Goal: Task Accomplishment & Management: Use online tool/utility

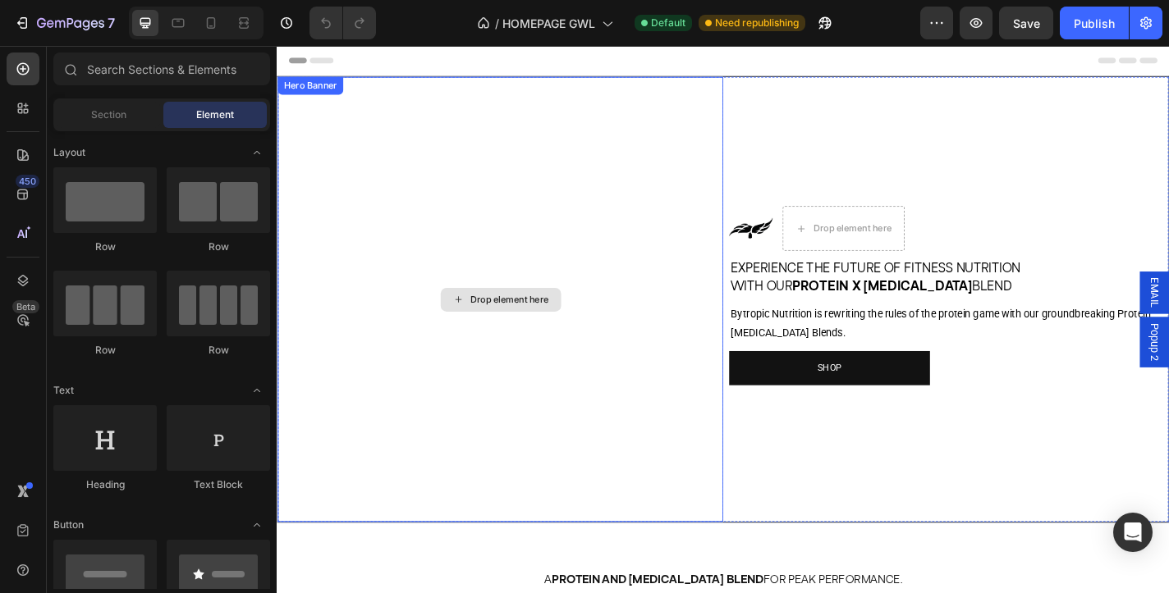
click at [405, 190] on div "Drop element here" at bounding box center [523, 326] width 492 height 492
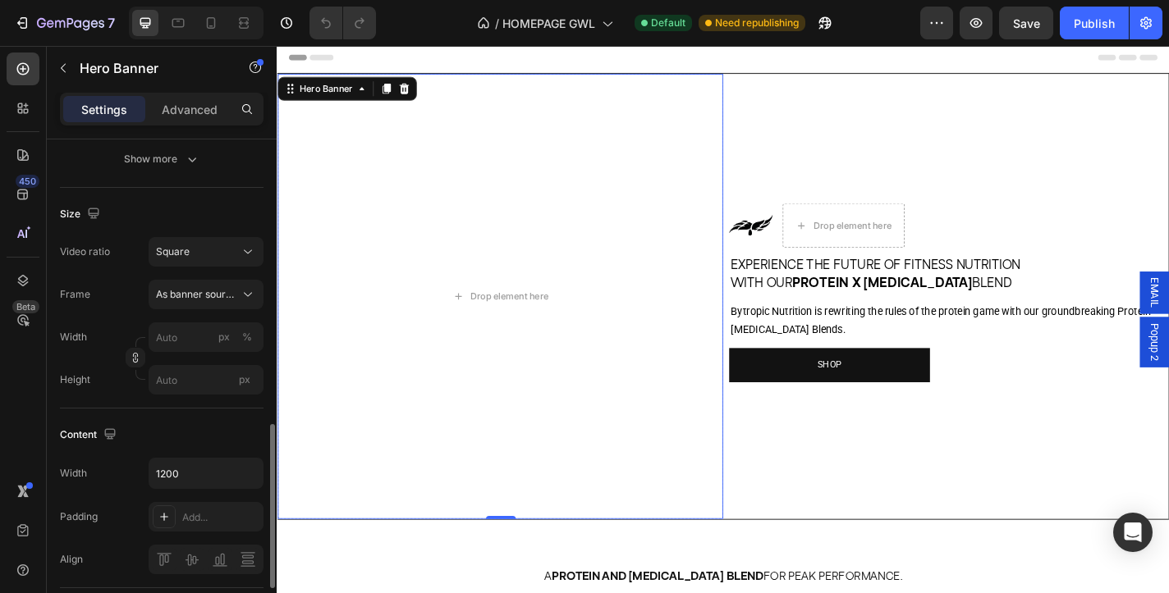
scroll to position [476, 0]
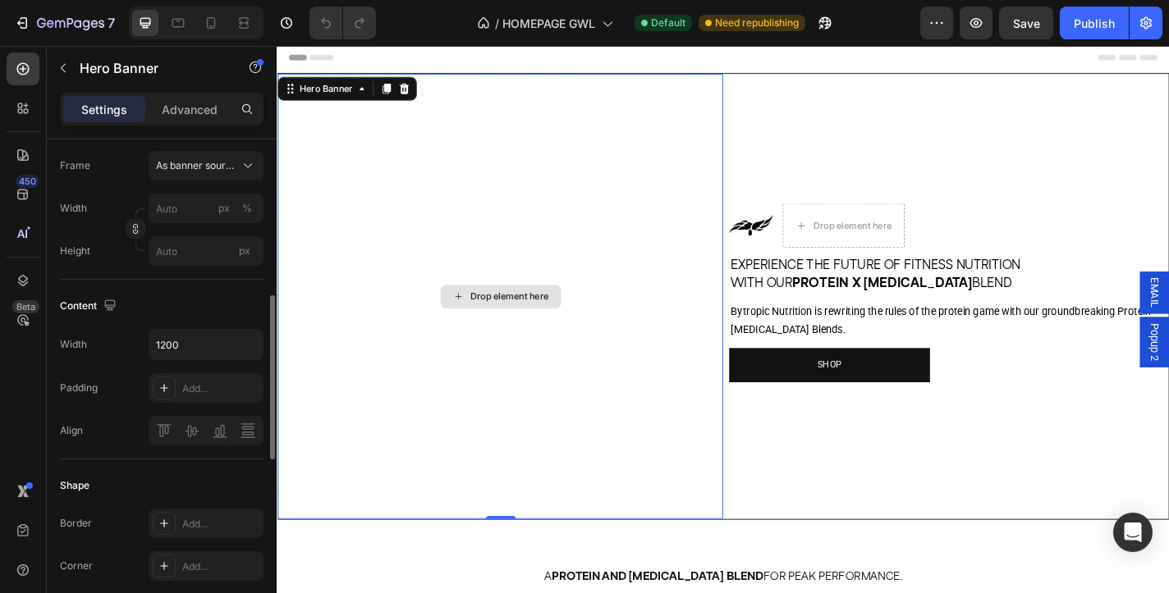
click at [511, 156] on div "Drop element here" at bounding box center [523, 323] width 492 height 492
click at [706, 296] on div "Drop element here" at bounding box center [523, 323] width 492 height 492
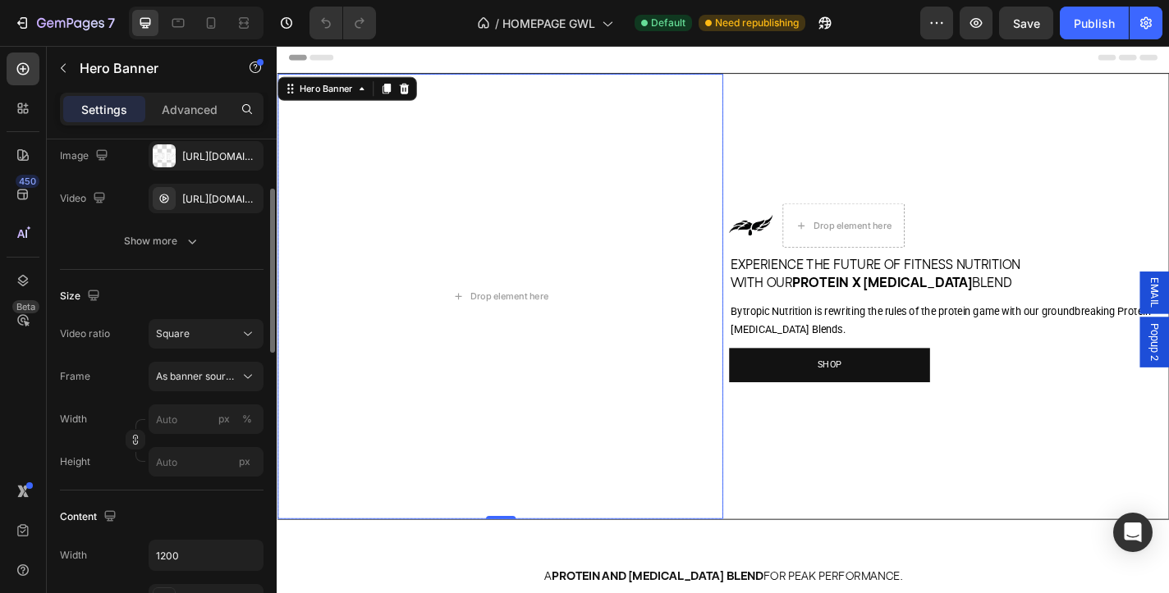
scroll to position [147, 0]
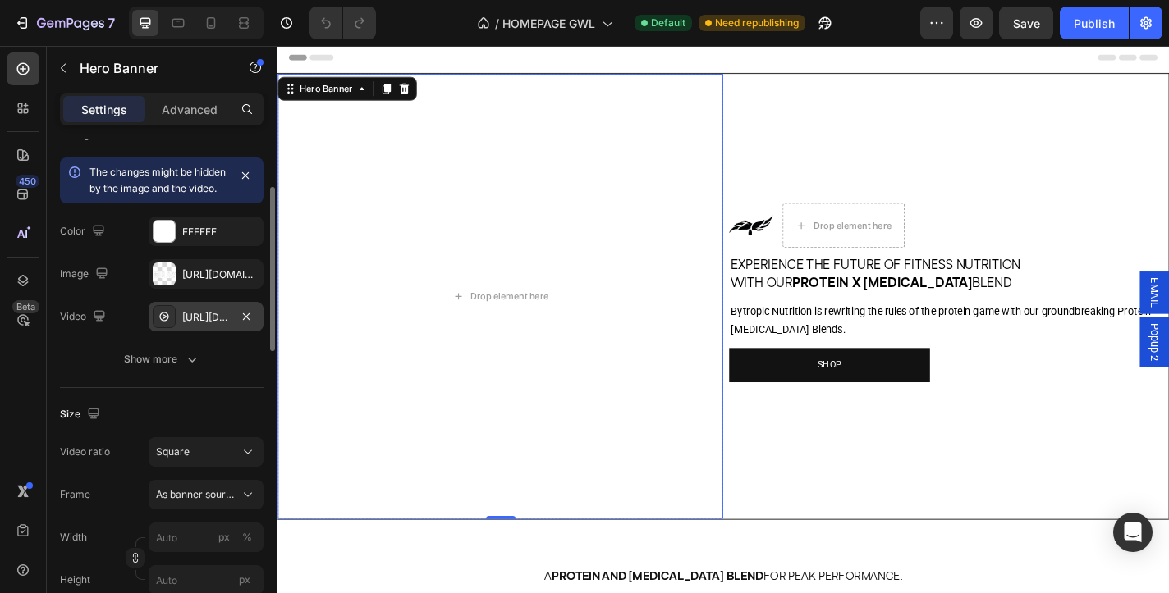
click at [207, 325] on div "[URL][DOMAIN_NAME]" at bounding box center [206, 317] width 48 height 15
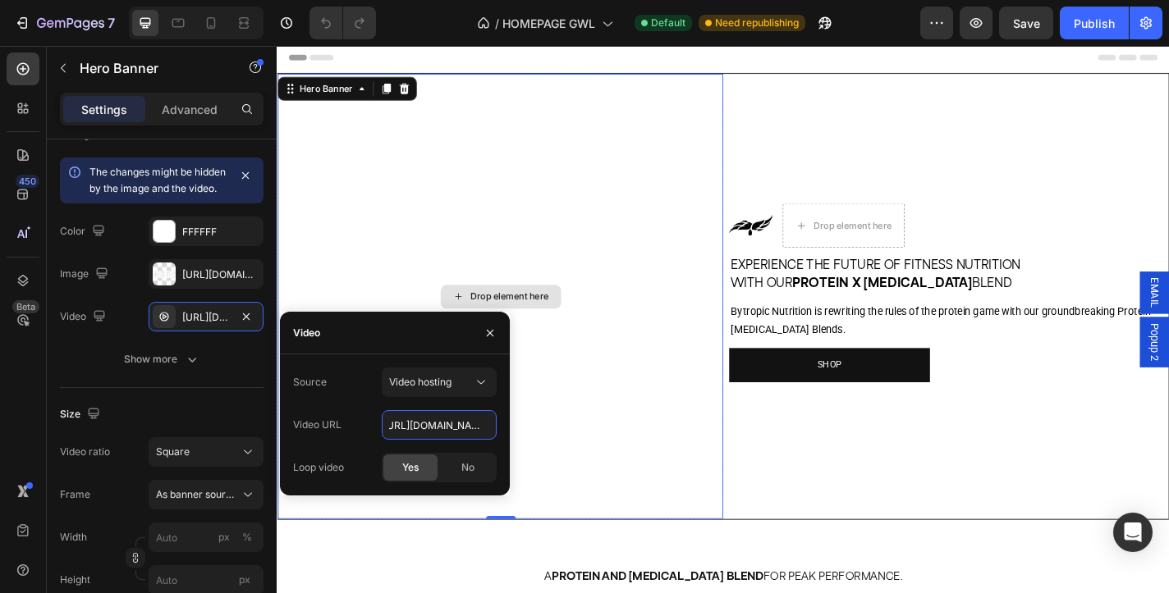
scroll to position [0, 282]
drag, startPoint x: 662, startPoint y: 472, endPoint x: 557, endPoint y: 469, distance: 105.1
paste input "eec09f36b59c4176840894fe4cfc7619.mov"
type input "[URL][DOMAIN_NAME]"
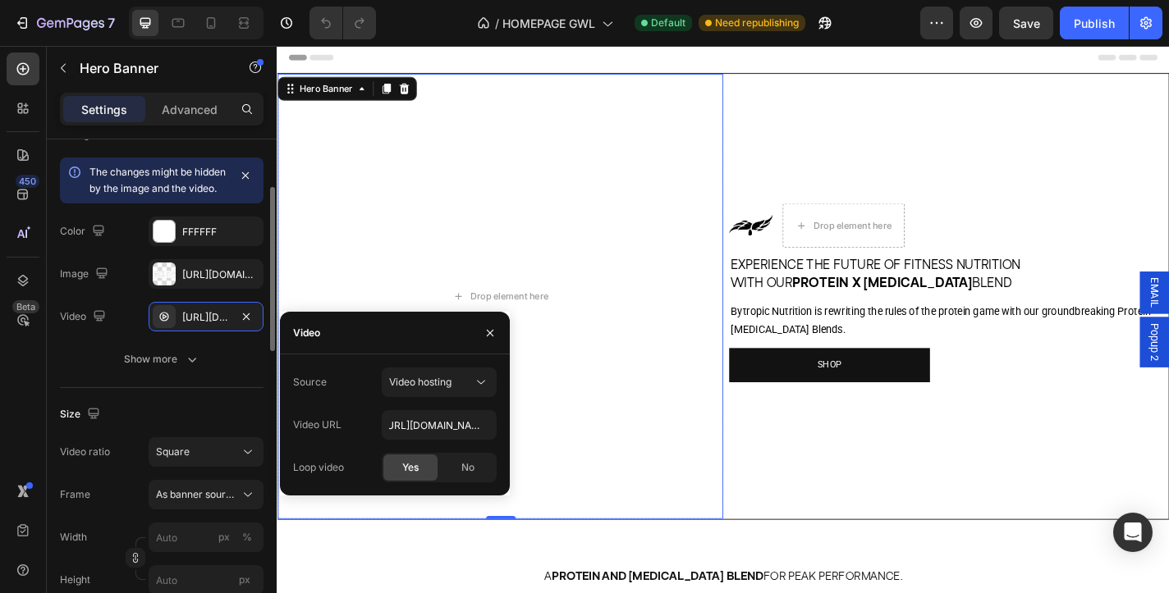
click at [188, 419] on div "Size" at bounding box center [162, 414] width 204 height 26
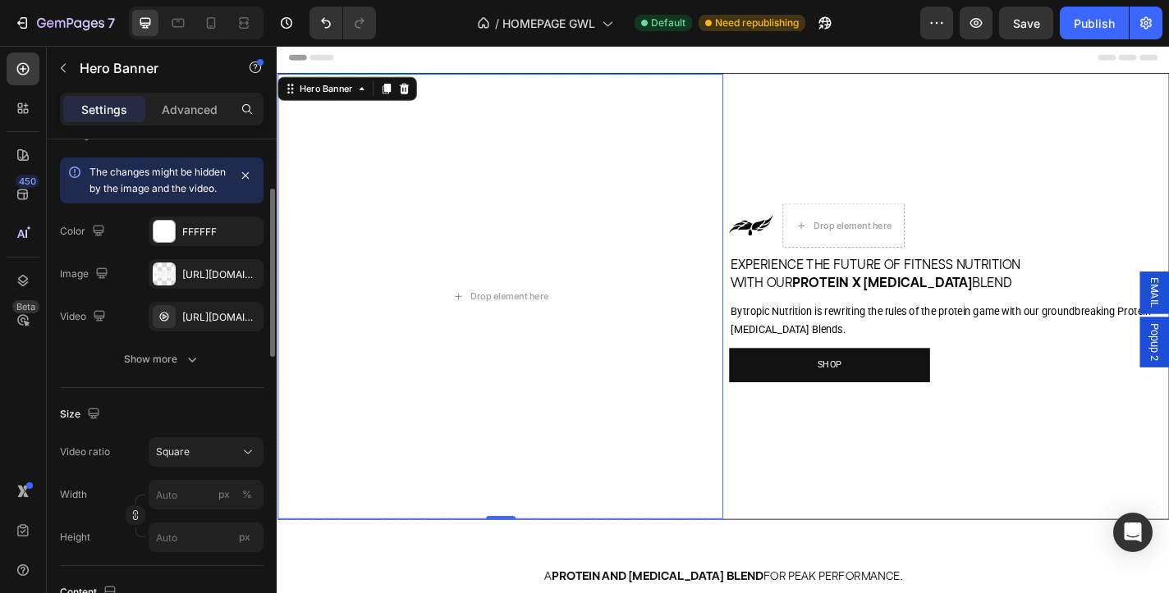
scroll to position [0, 0]
click at [222, 460] on div "Square" at bounding box center [198, 452] width 84 height 15
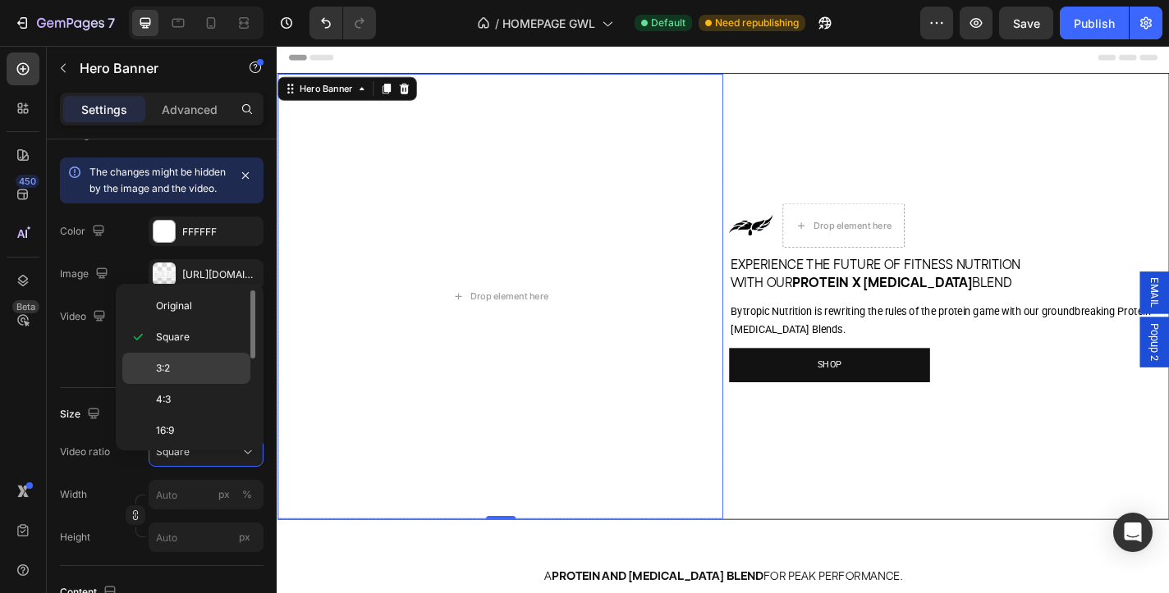
click at [195, 368] on p "3:2" at bounding box center [199, 368] width 87 height 15
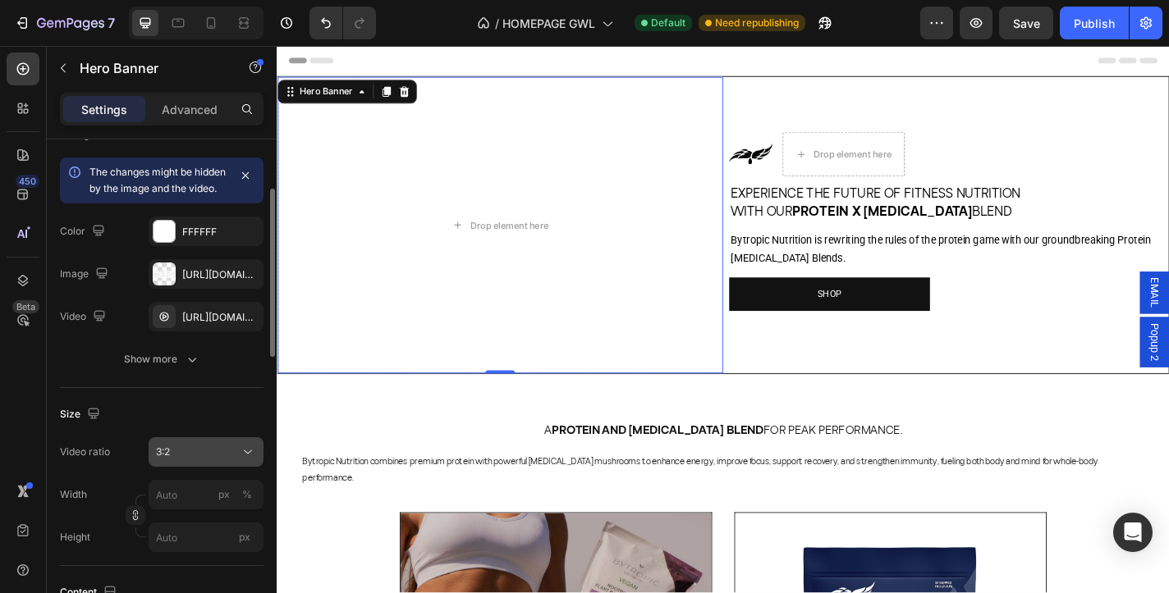
click at [208, 460] on div "3:2" at bounding box center [198, 452] width 84 height 15
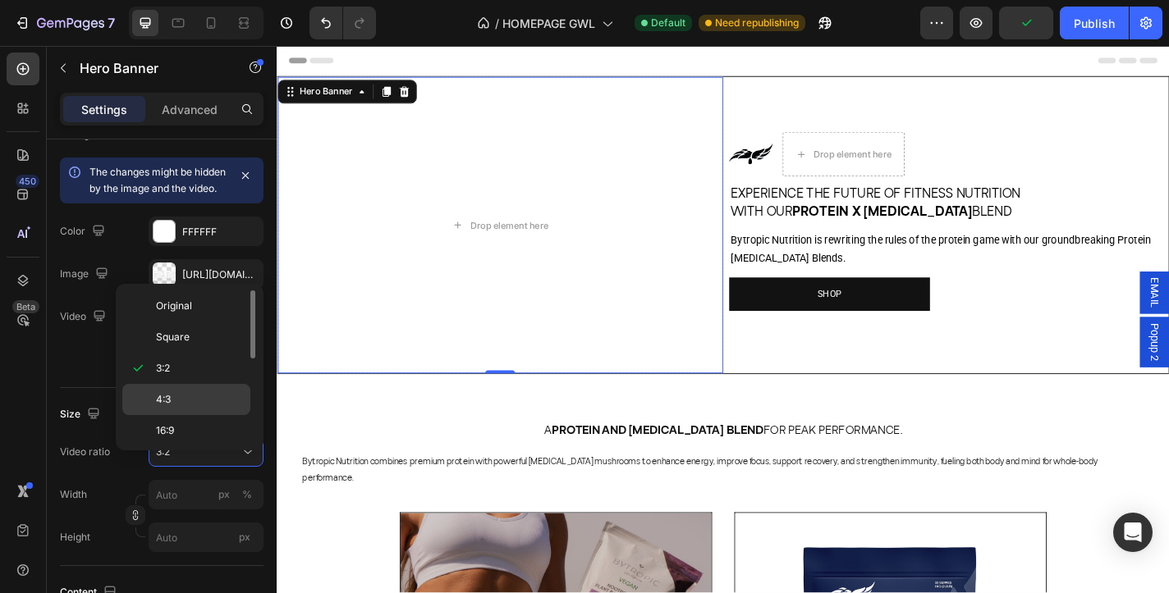
click at [201, 401] on p "4:3" at bounding box center [199, 399] width 87 height 15
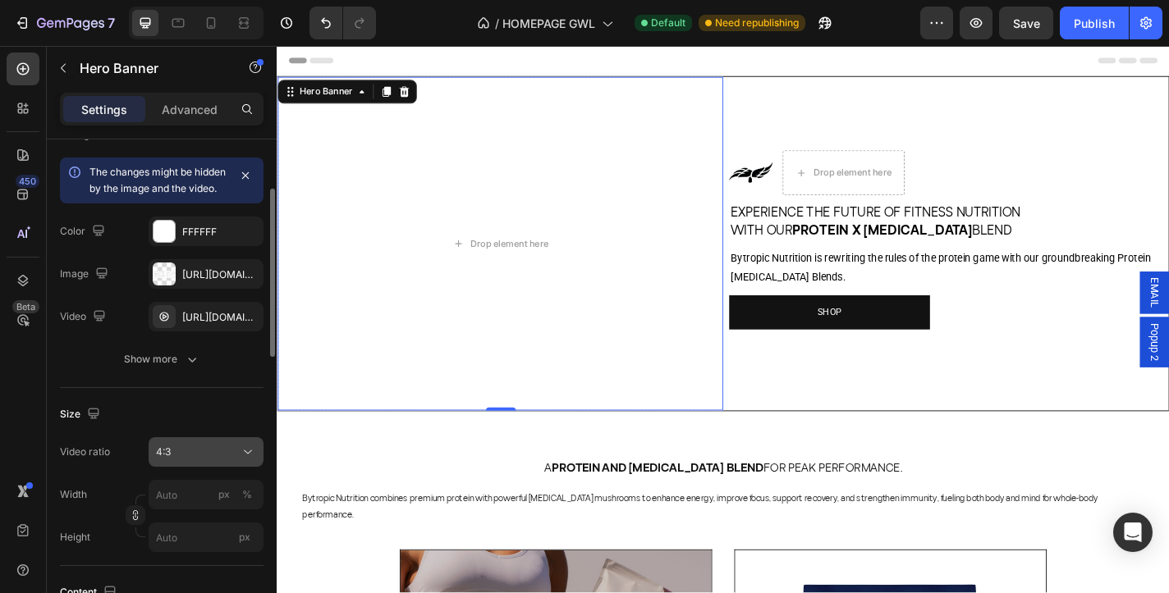
click at [221, 460] on div "4:3" at bounding box center [198, 452] width 84 height 15
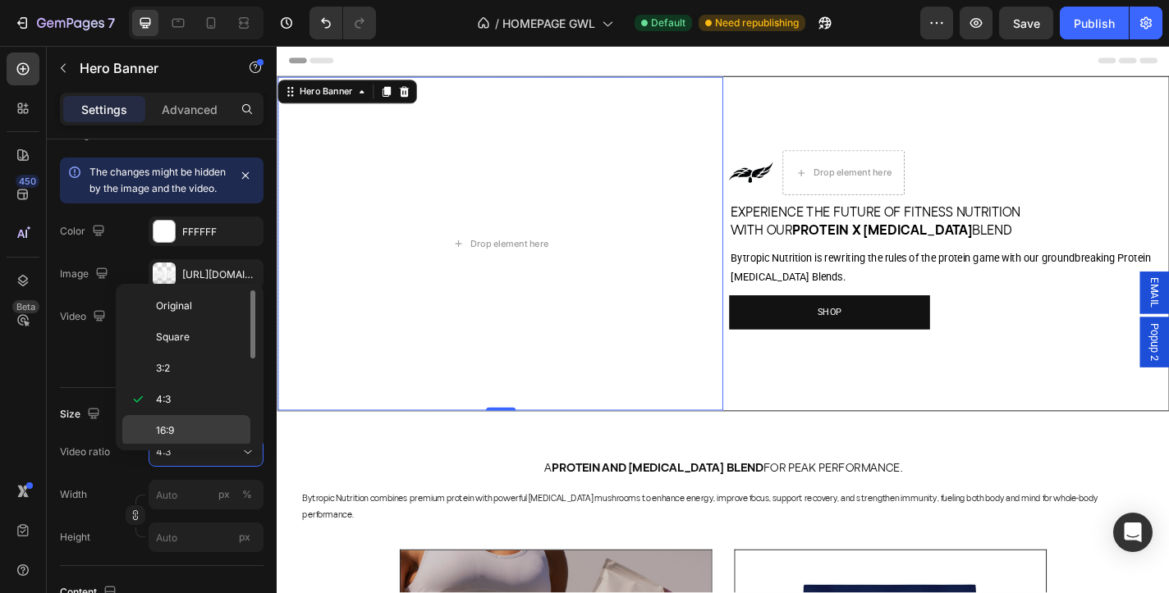
click at [218, 424] on p "16:9" at bounding box center [199, 431] width 87 height 15
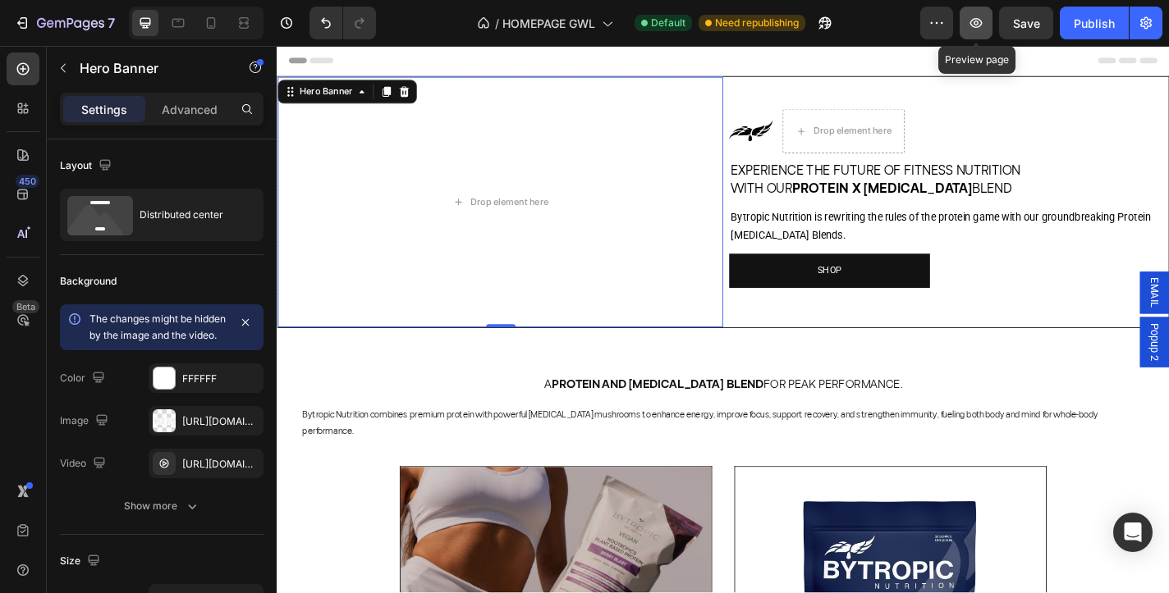
click at [975, 32] on button "button" at bounding box center [976, 23] width 33 height 33
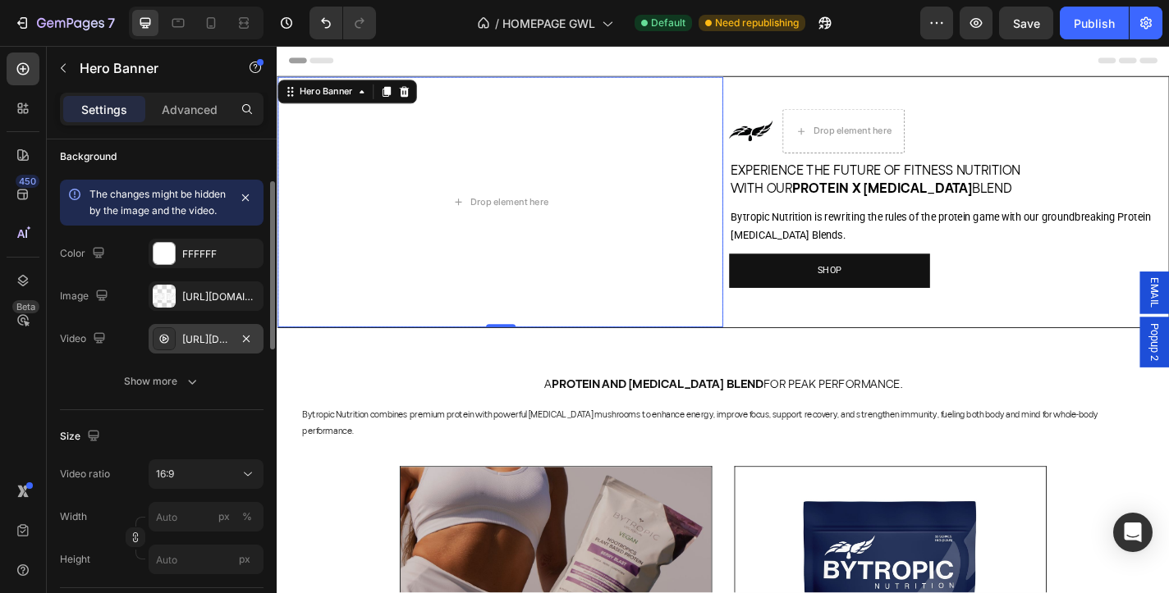
scroll to position [227, 0]
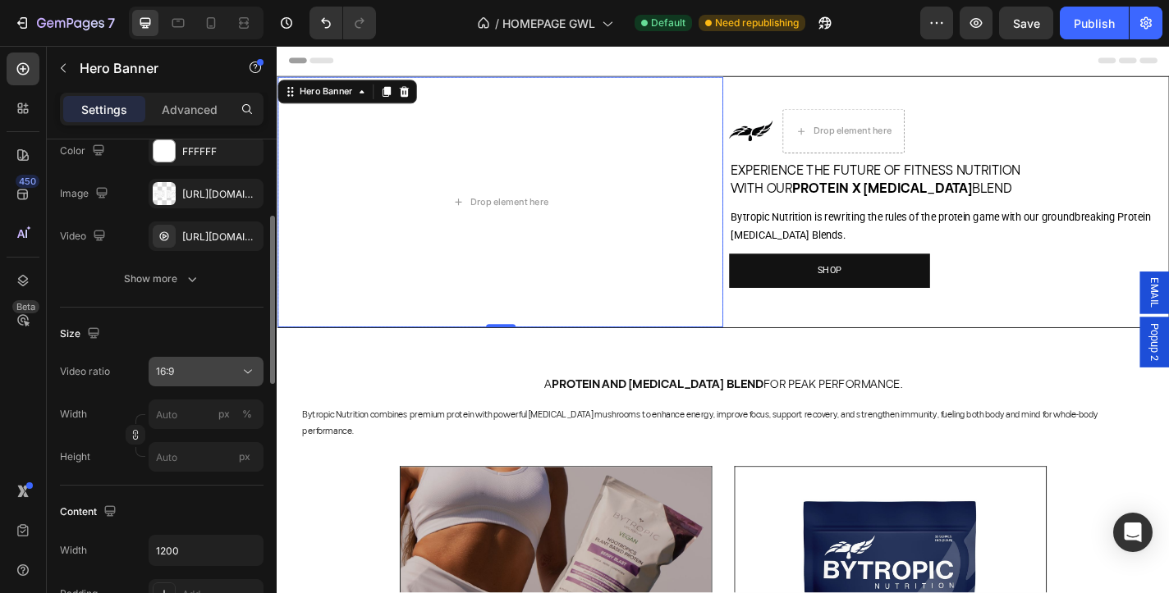
click at [221, 379] on div "16:9" at bounding box center [198, 371] width 84 height 15
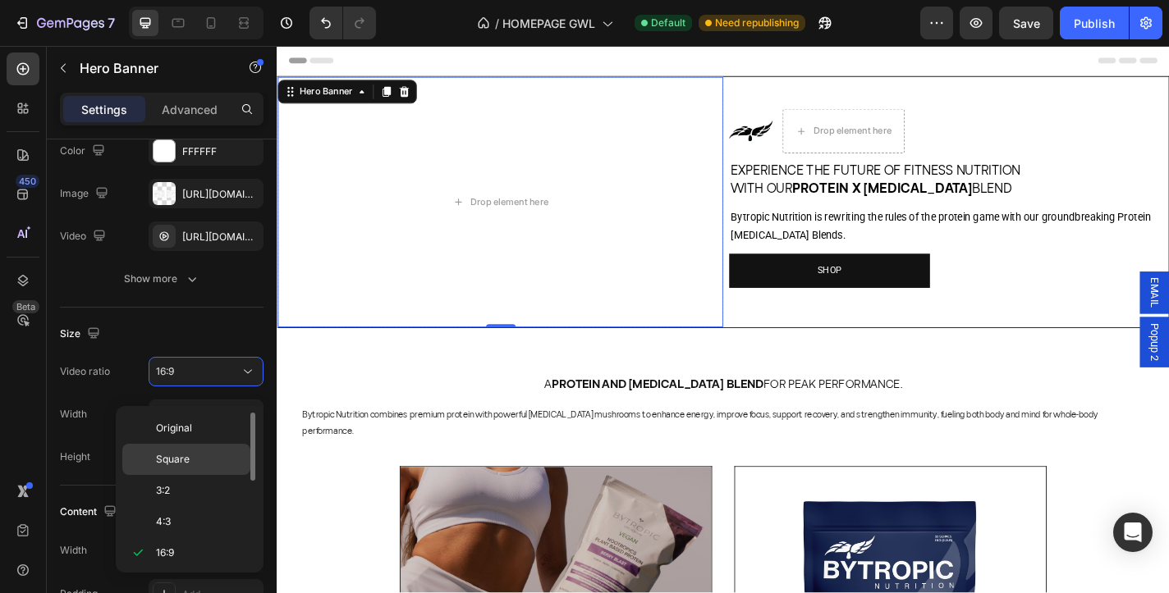
click at [204, 463] on p "Square" at bounding box center [199, 459] width 87 height 15
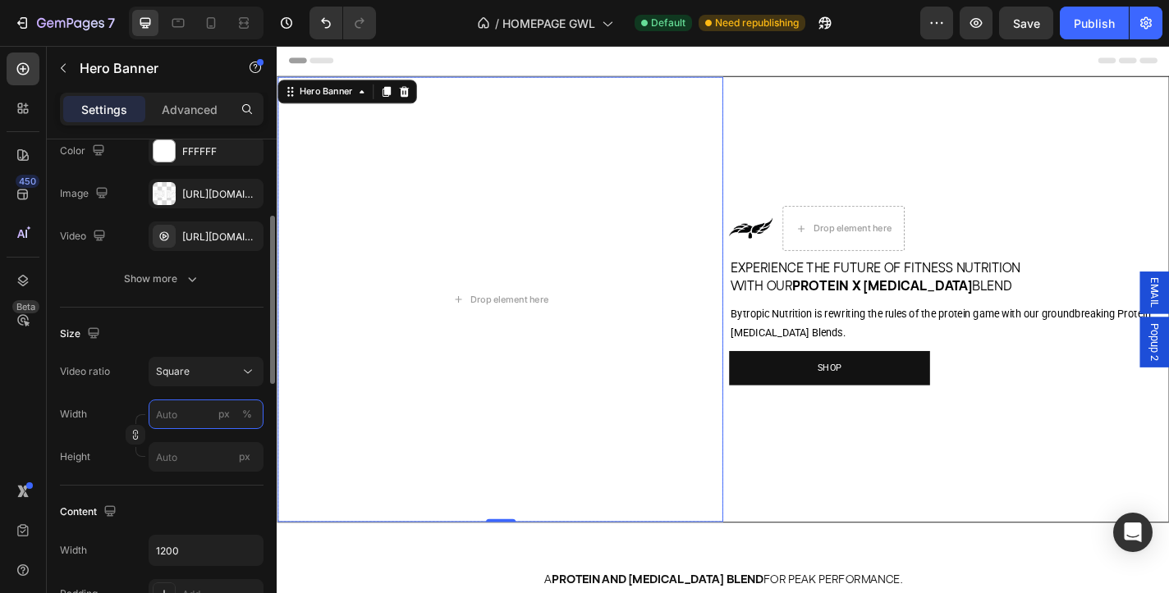
click at [197, 429] on input "px %" at bounding box center [206, 415] width 115 height 30
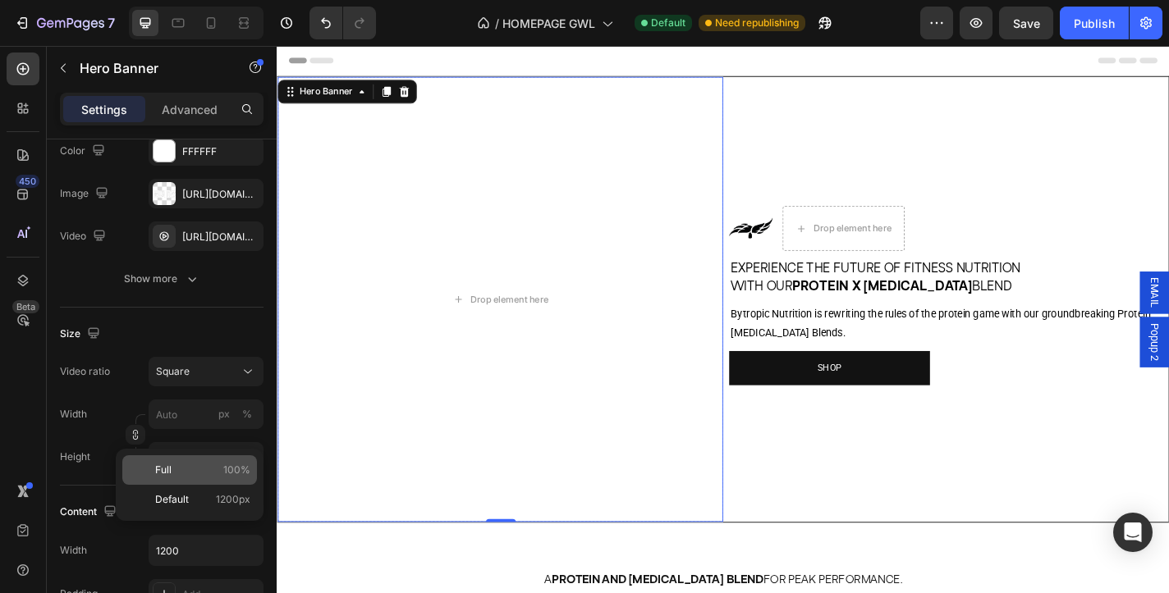
click at [197, 468] on p "Full 100%" at bounding box center [202, 470] width 95 height 15
type input "100"
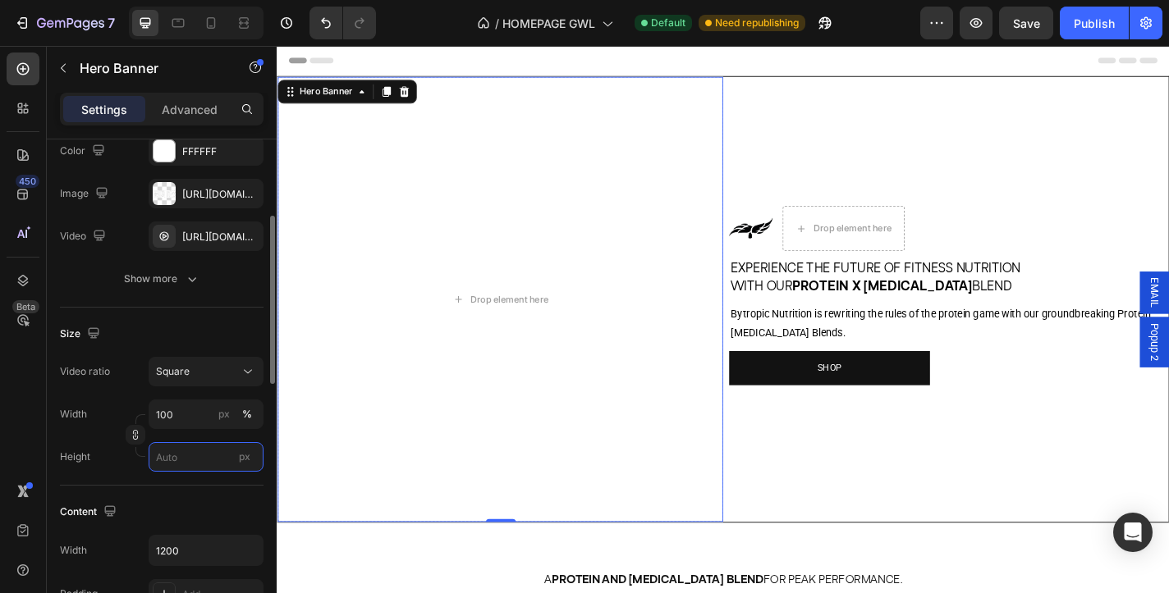
click at [201, 472] on input "px" at bounding box center [206, 457] width 115 height 30
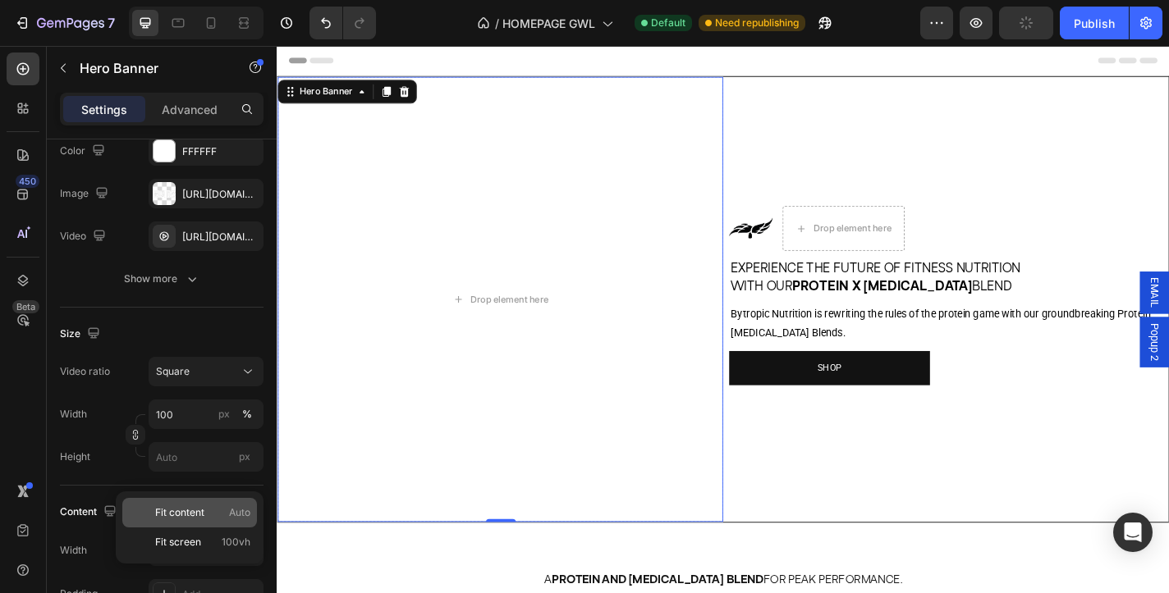
click at [205, 514] on p "Fit content Auto" at bounding box center [202, 513] width 95 height 15
type input "Auto"
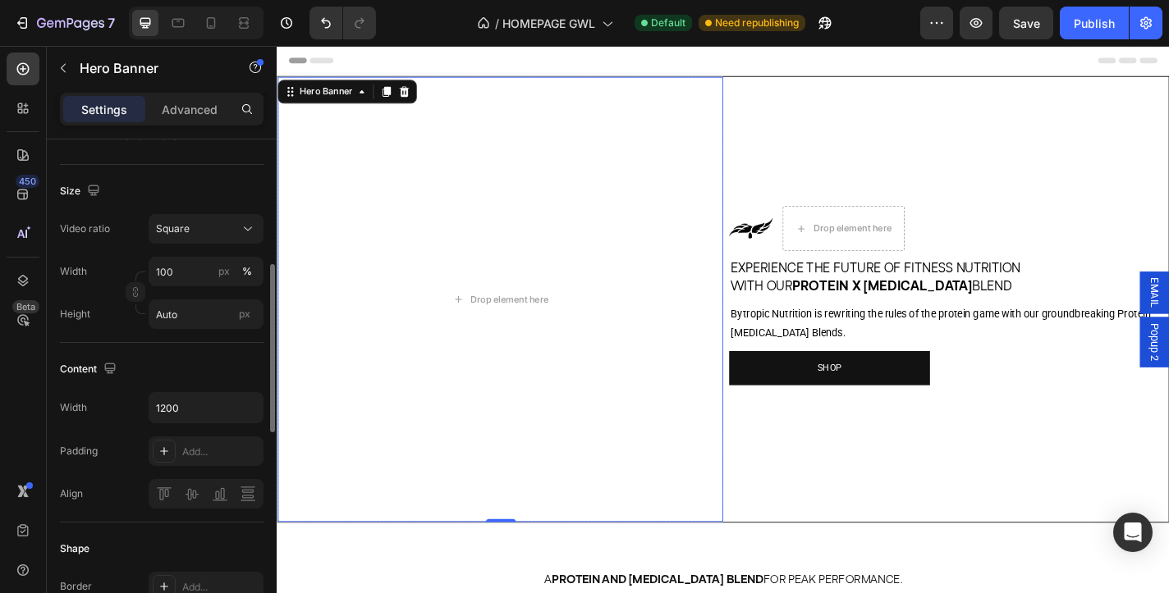
scroll to position [395, 0]
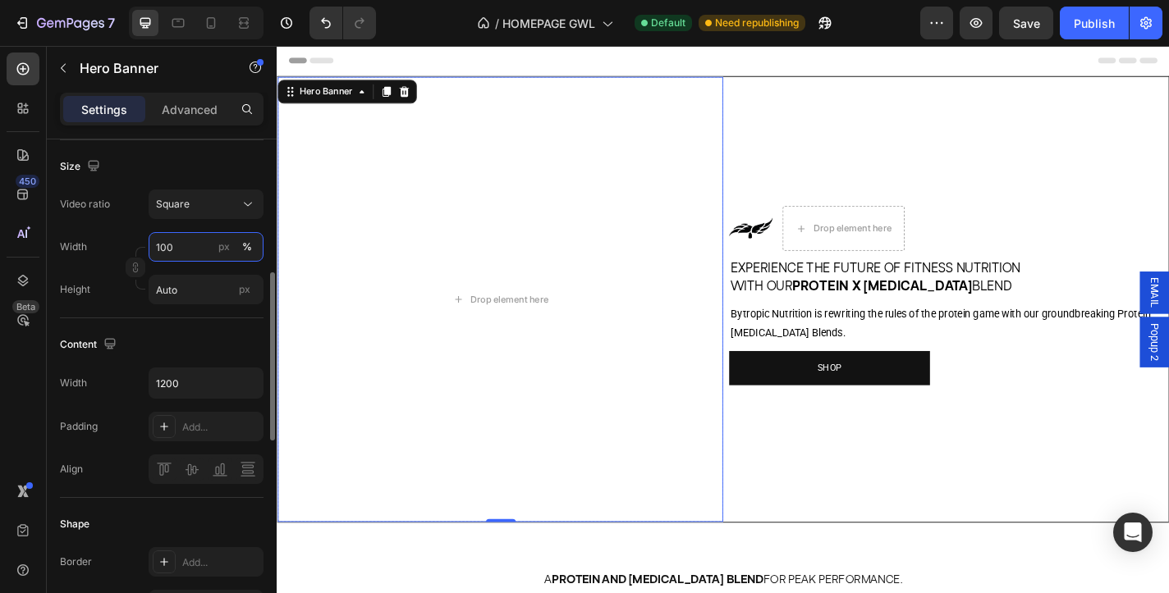
click at [197, 262] on input "100" at bounding box center [206, 247] width 115 height 30
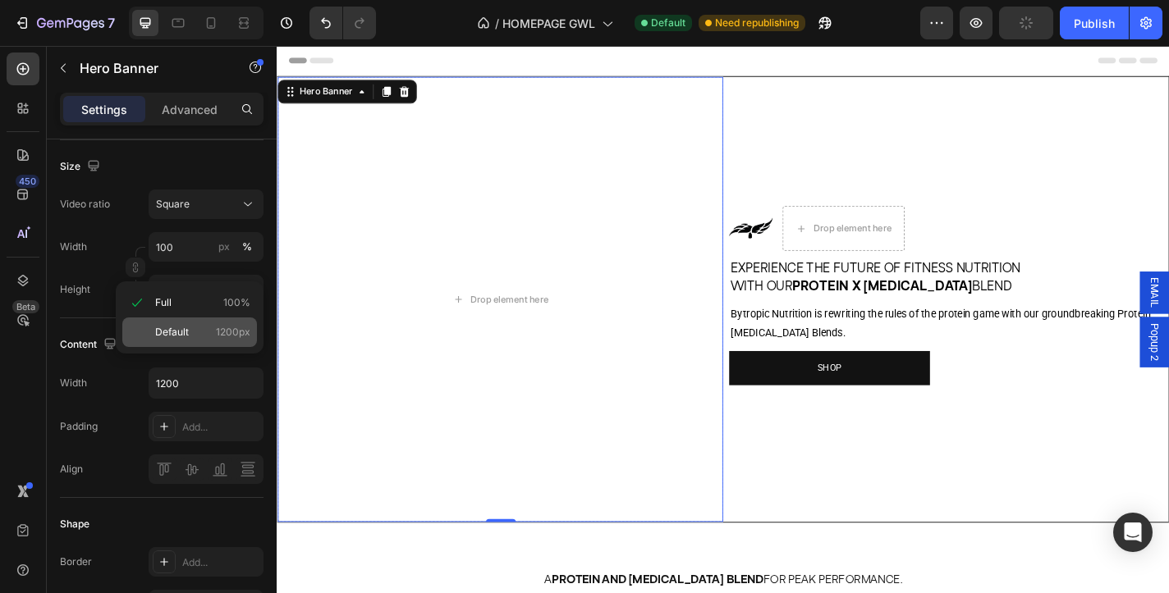
click at [190, 329] on p "Default 1200px" at bounding box center [202, 332] width 95 height 15
type input "1200"
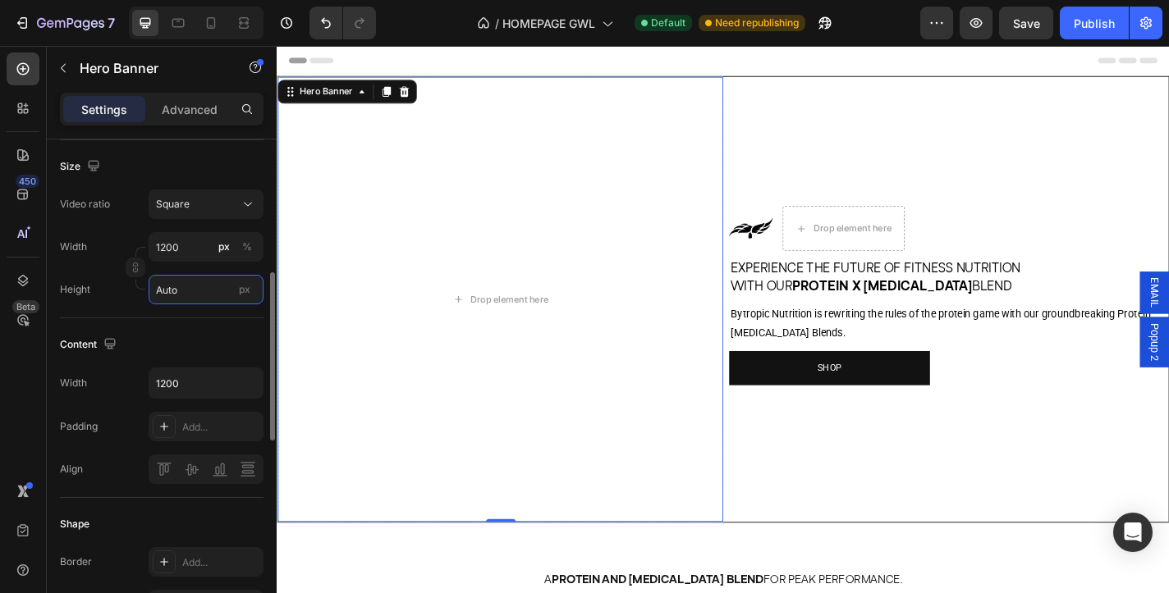
click at [191, 305] on input "Auto" at bounding box center [206, 290] width 115 height 30
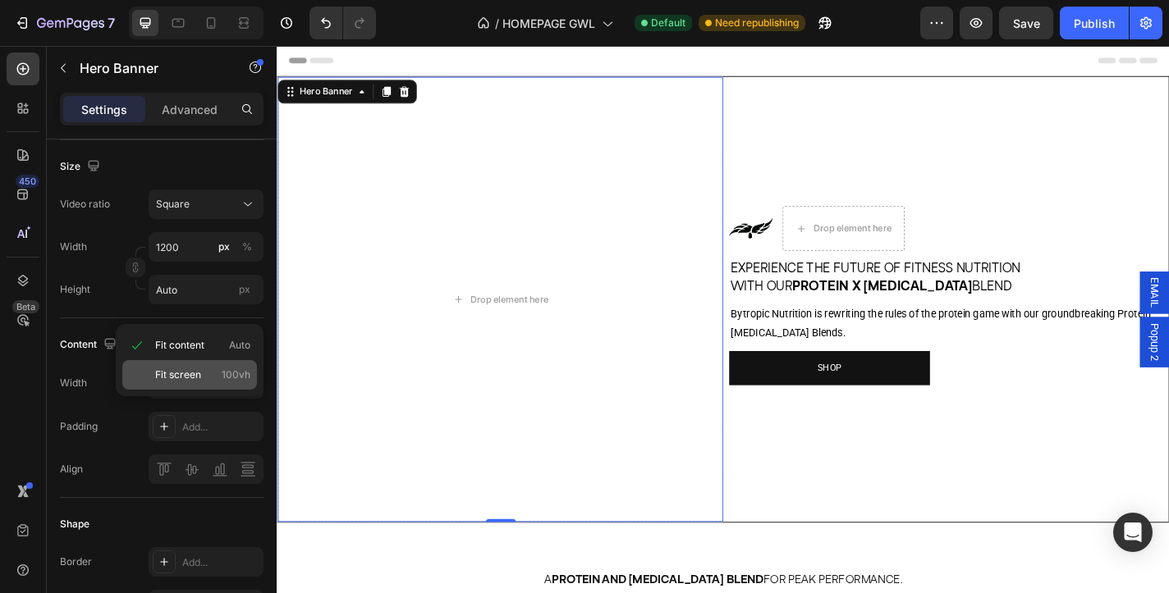
click at [199, 364] on div "Fit screen 100vh" at bounding box center [189, 375] width 135 height 30
type input "100 vh"
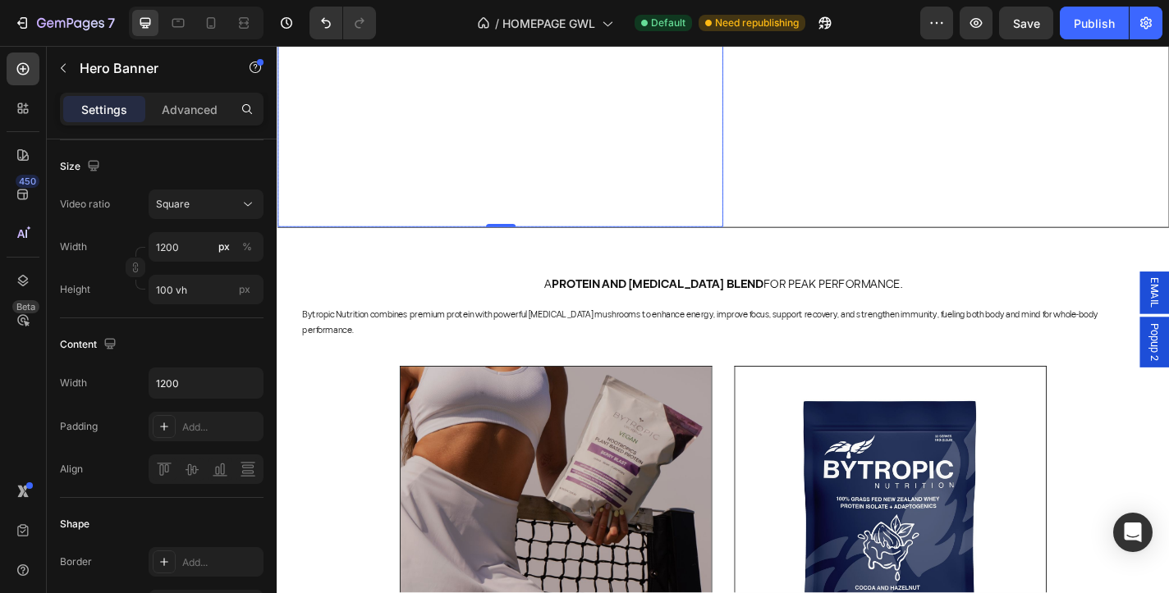
scroll to position [143, 0]
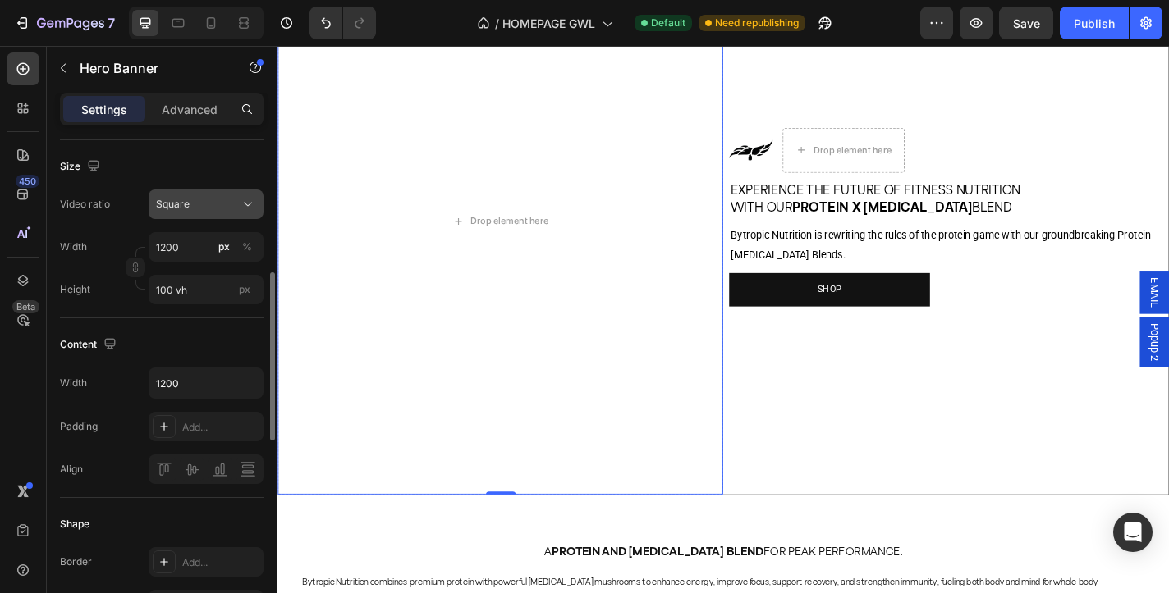
click at [202, 212] on div "Square" at bounding box center [198, 204] width 84 height 15
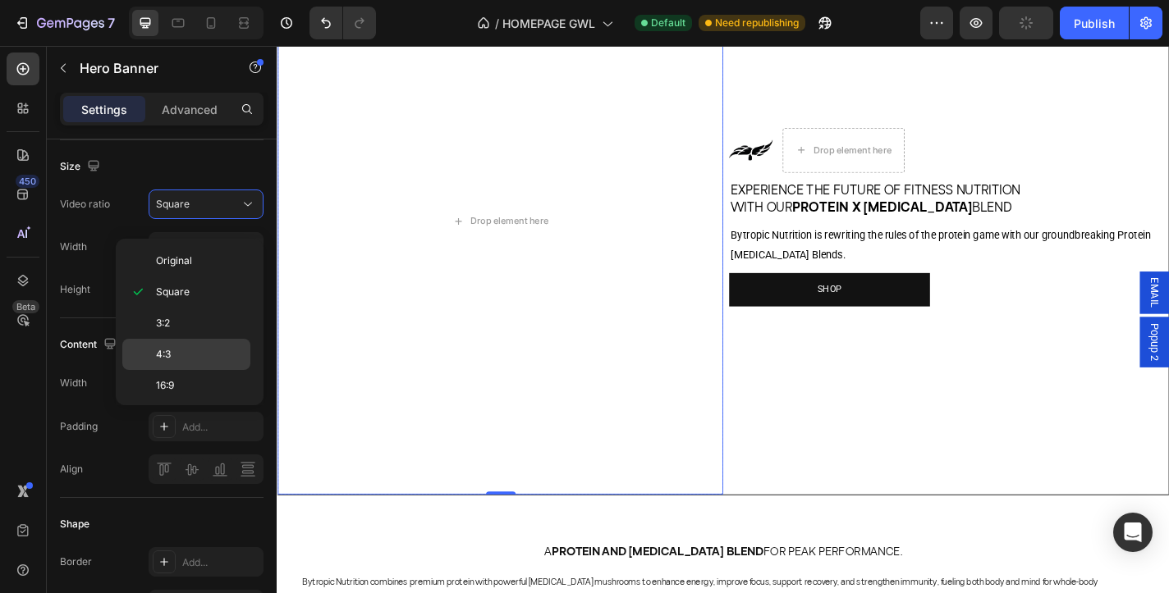
click at [194, 349] on p "4:3" at bounding box center [199, 354] width 87 height 15
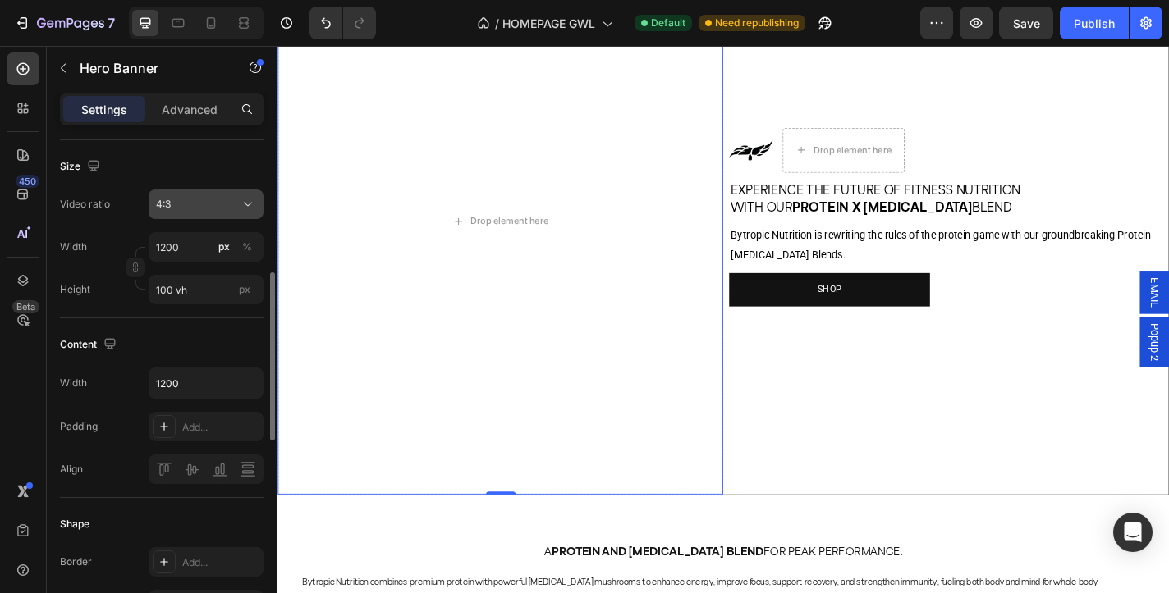
click at [214, 212] on div "4:3" at bounding box center [198, 204] width 84 height 15
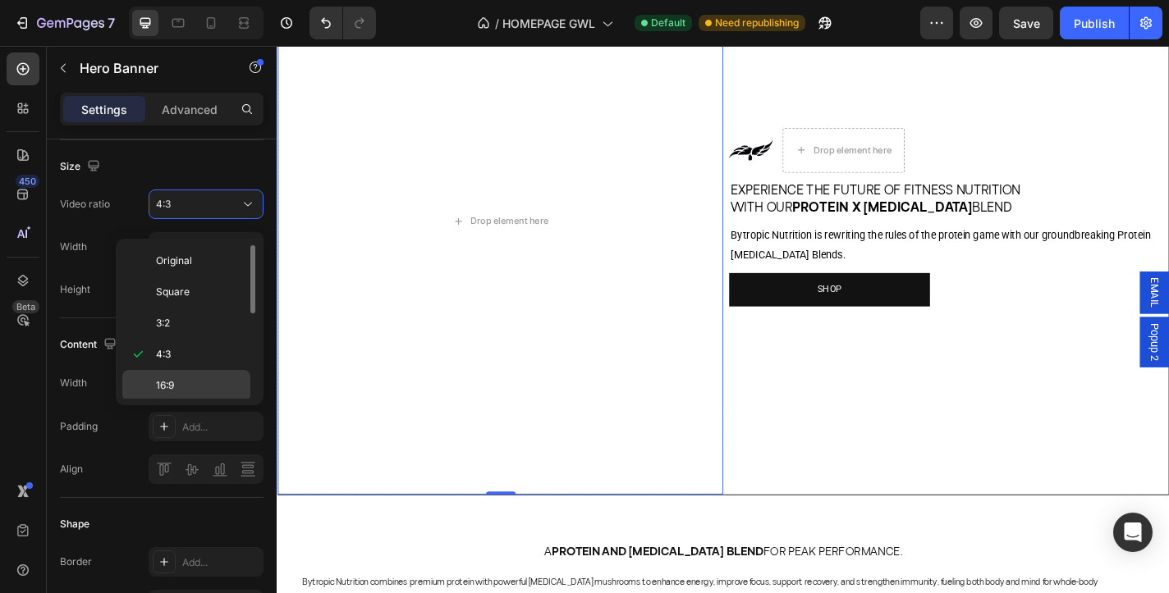
click at [185, 392] on p "16:9" at bounding box center [199, 385] width 87 height 15
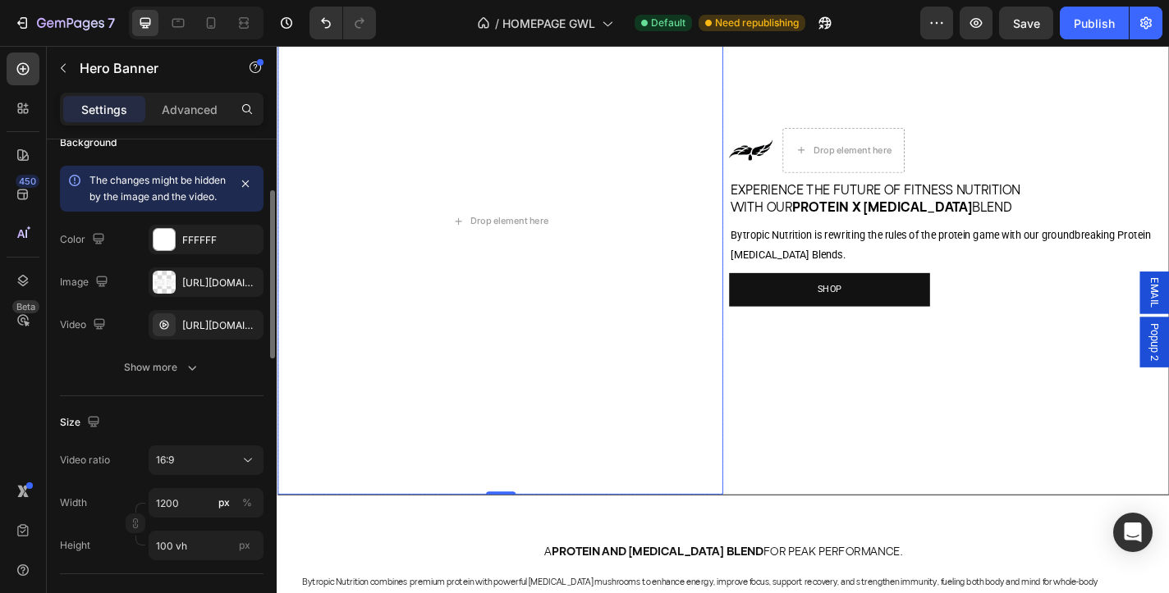
scroll to position [170, 0]
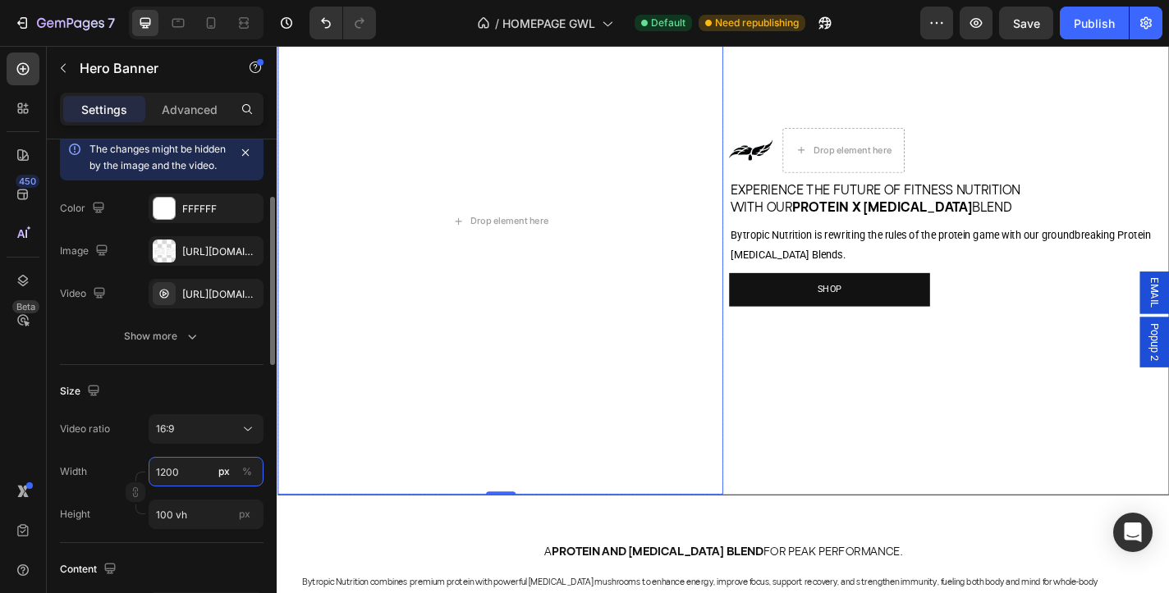
click at [194, 486] on input "1200" at bounding box center [206, 472] width 115 height 30
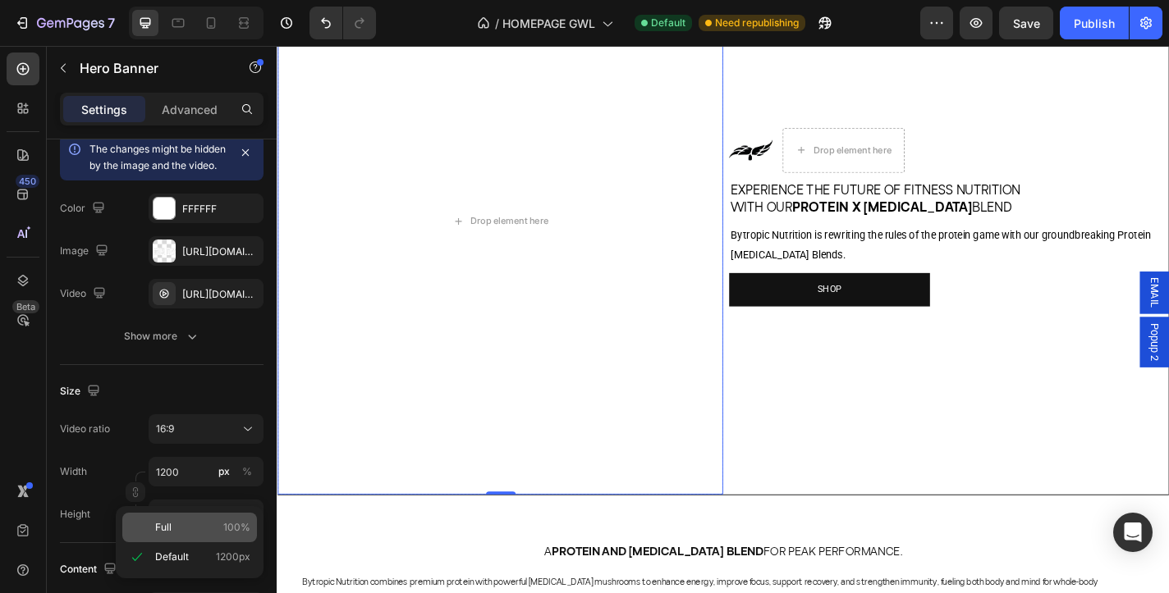
click at [185, 520] on p "Full 100%" at bounding box center [202, 527] width 95 height 15
type input "100"
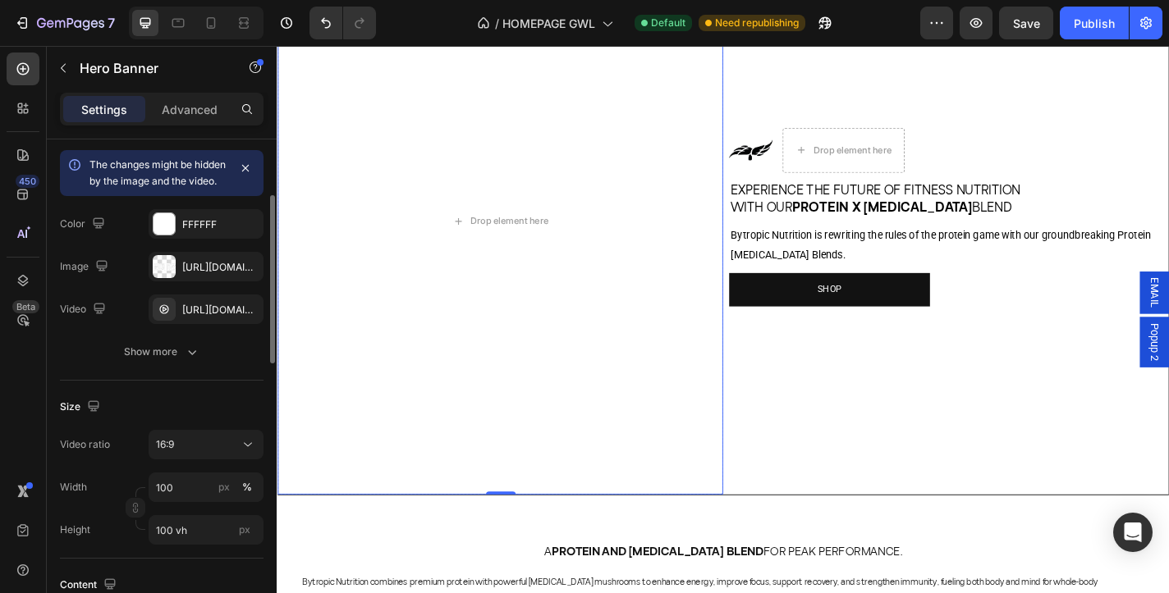
scroll to position [291, 0]
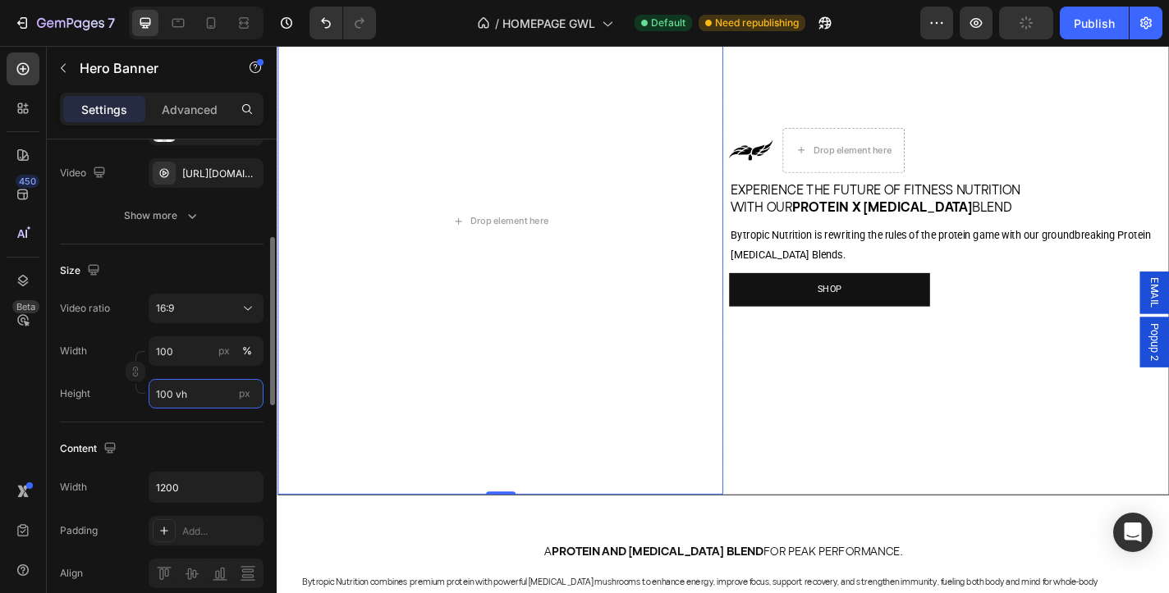
click at [215, 409] on input "100 vh" at bounding box center [206, 394] width 115 height 30
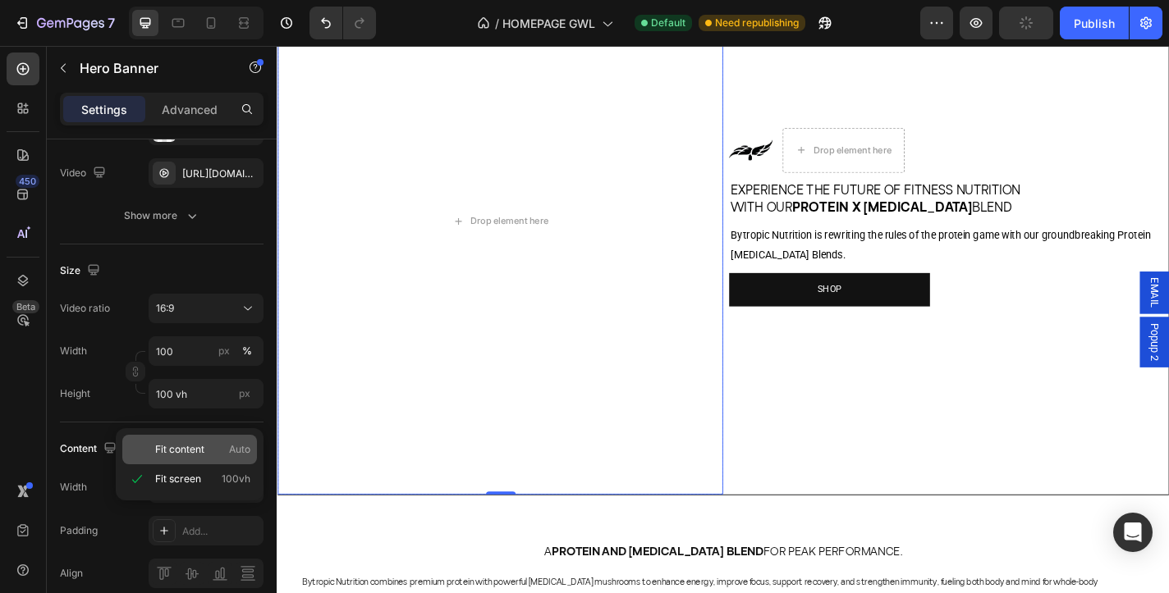
click at [202, 451] on span "Fit content" at bounding box center [179, 449] width 49 height 15
type input "Auto"
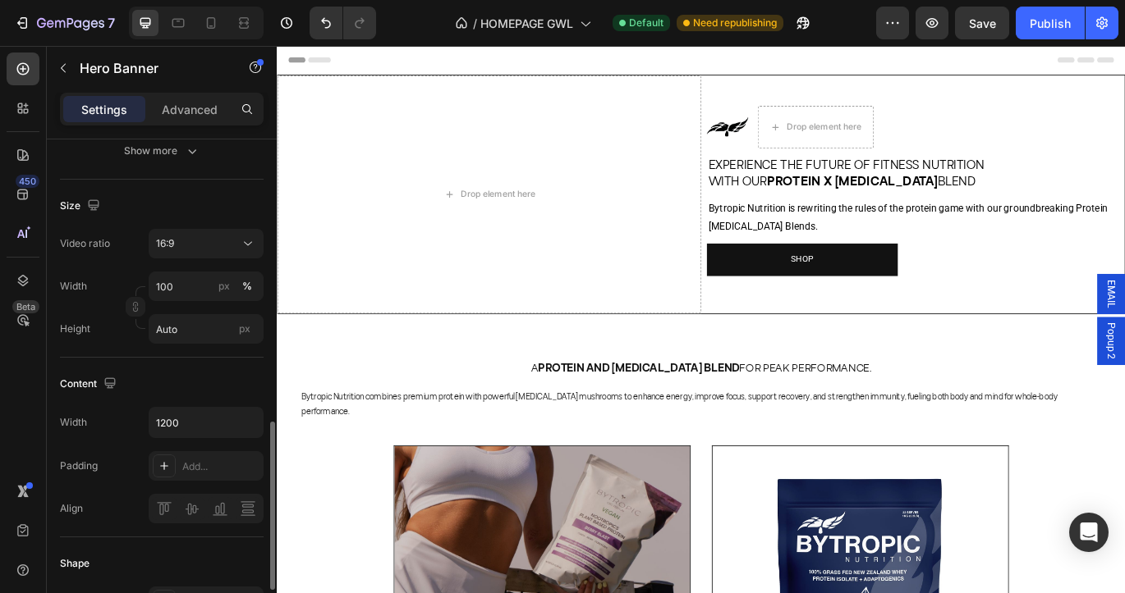
scroll to position [477, 0]
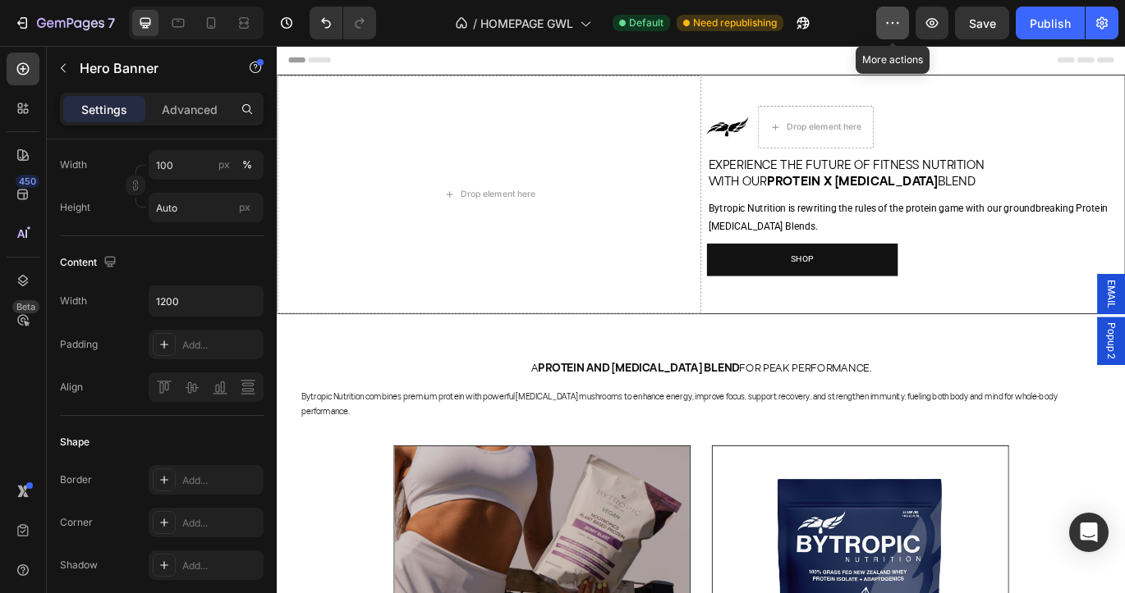
click at [894, 20] on icon "button" at bounding box center [892, 23] width 16 height 16
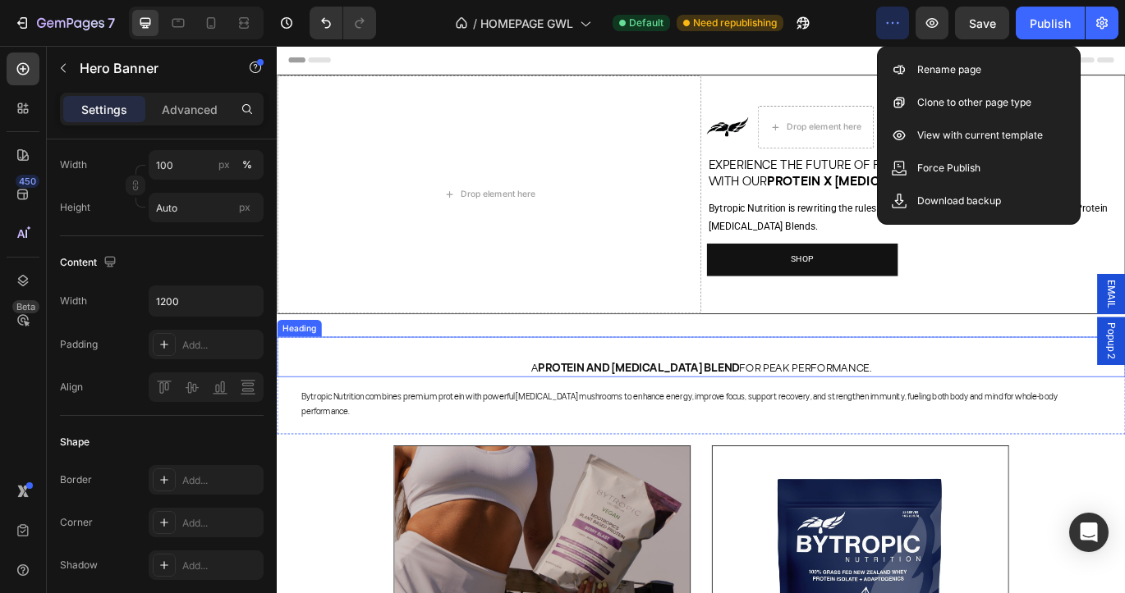
click at [1074, 396] on div "A Protein and [MEDICAL_DATA] Blend for Peak Performance. Heading" at bounding box center [769, 407] width 985 height 47
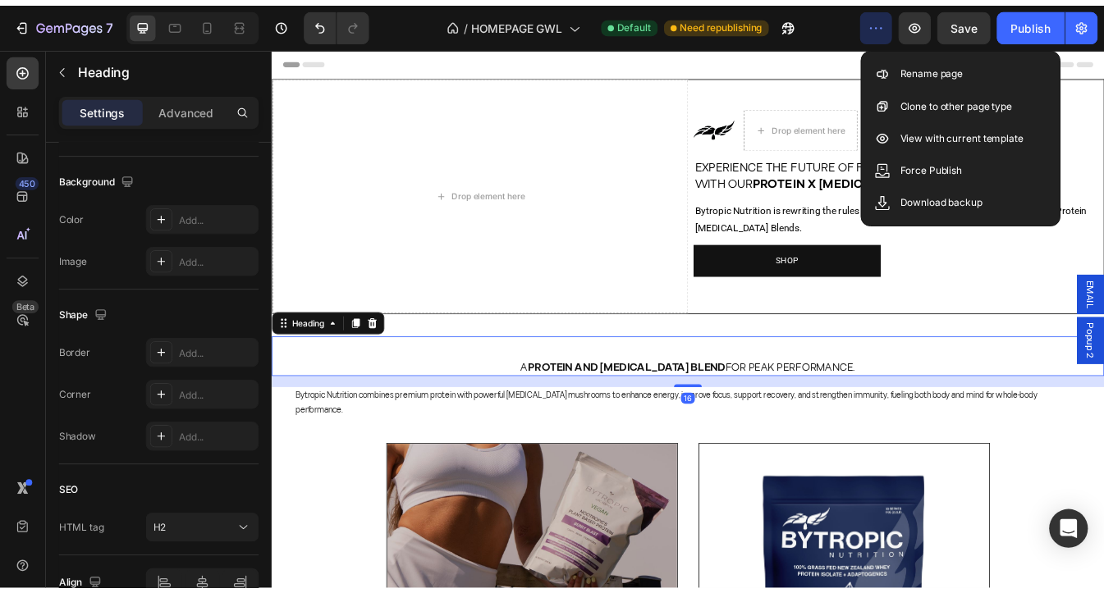
scroll to position [0, 0]
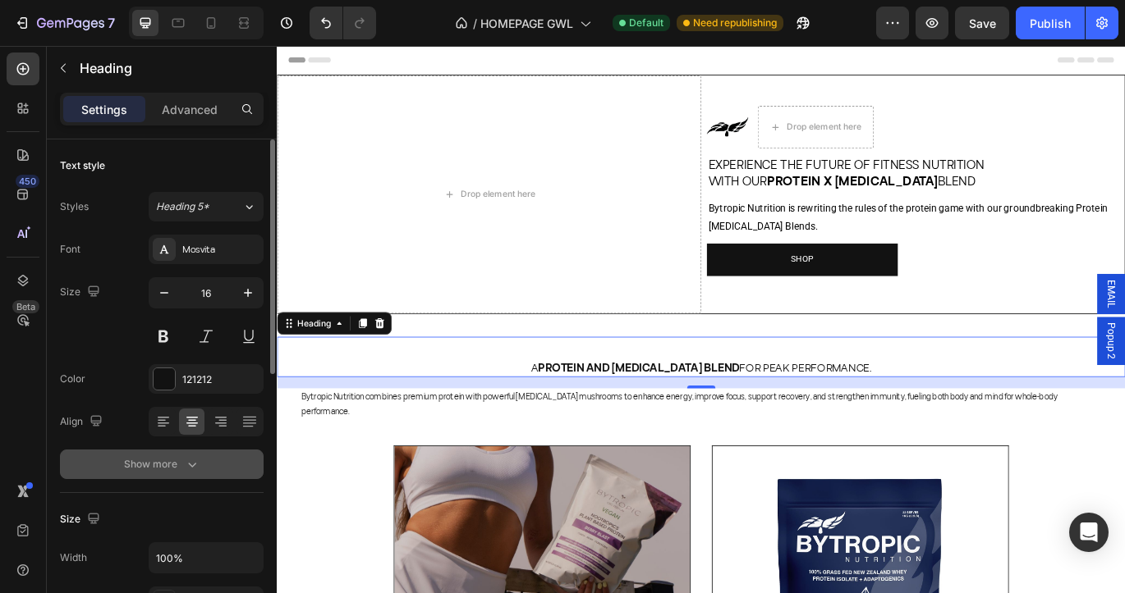
click at [73, 473] on button "Show more" at bounding box center [162, 465] width 204 height 30
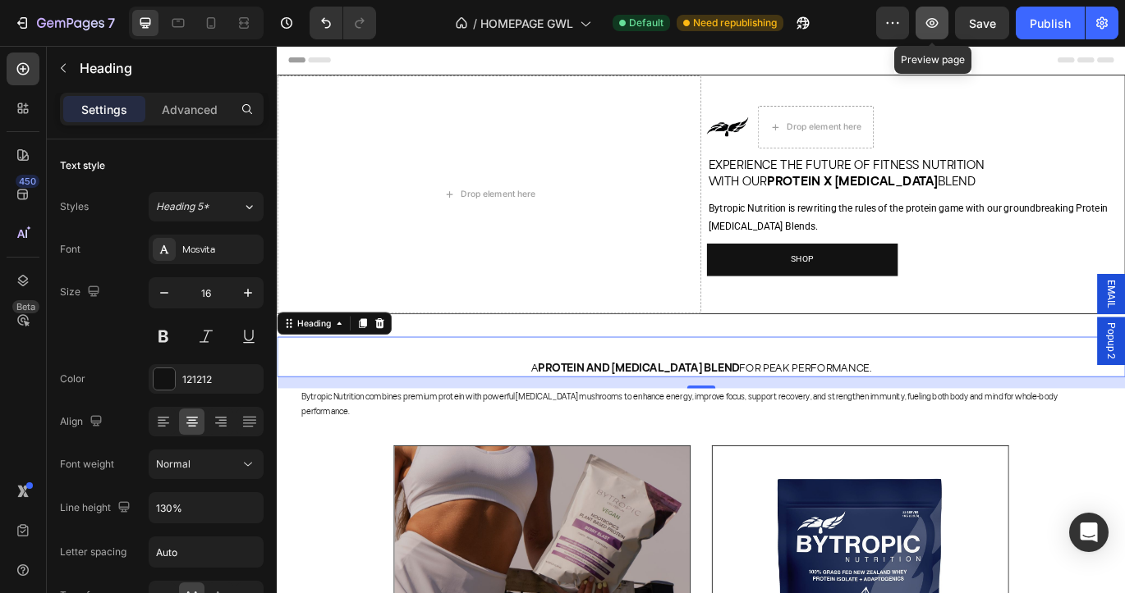
click at [932, 23] on icon "button" at bounding box center [931, 23] width 16 height 16
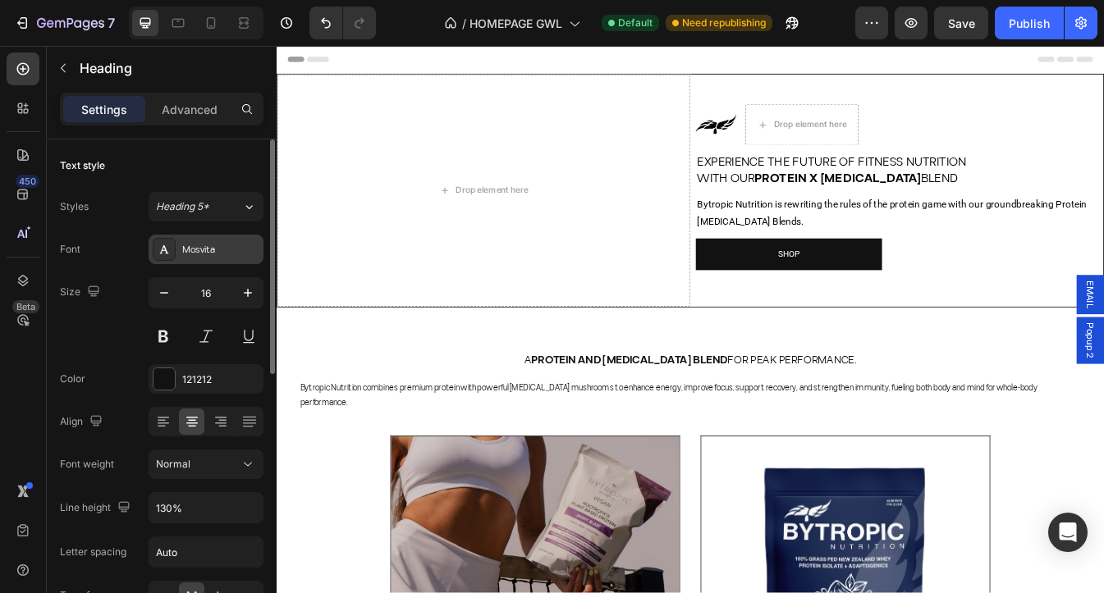
click at [208, 249] on div "Mosvita" at bounding box center [220, 250] width 77 height 15
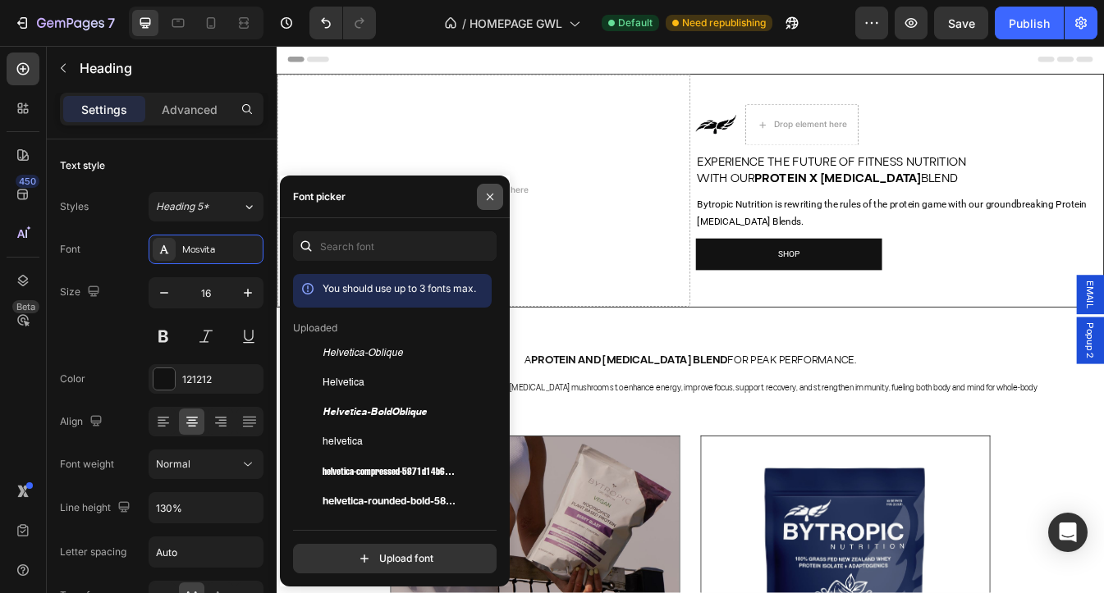
click at [493, 197] on icon "button" at bounding box center [489, 196] width 13 height 13
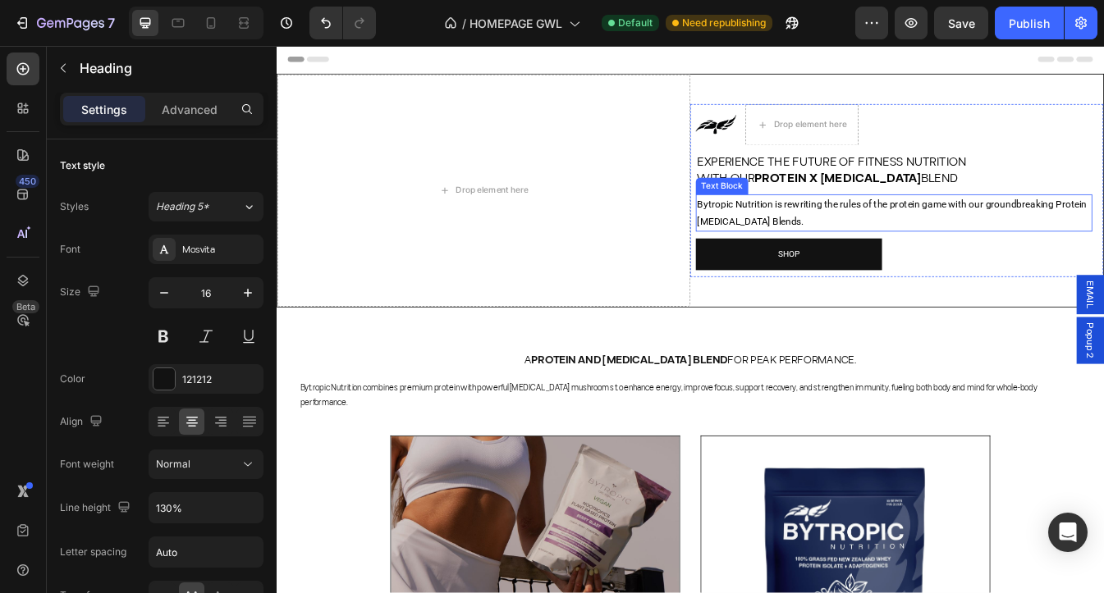
click at [801, 238] on p "Bytropic Nutrition is rewriting the rules of the protein game with our groundbr…" at bounding box center [1011, 245] width 469 height 41
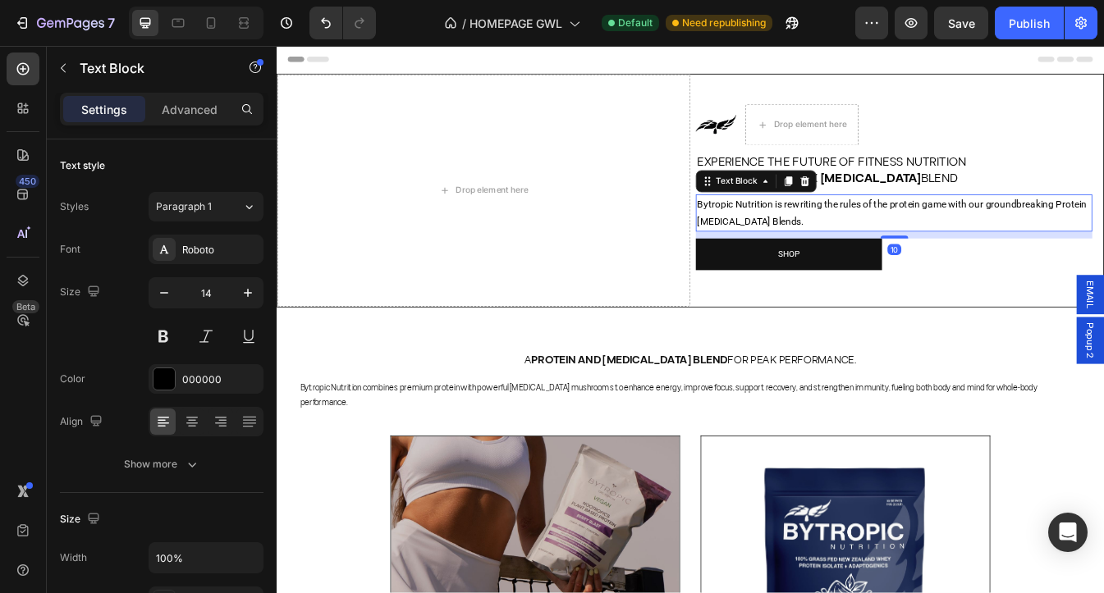
click at [806, 236] on p "Bytropic Nutrition is rewriting the rules of the protein game with our groundbr…" at bounding box center [1011, 245] width 469 height 41
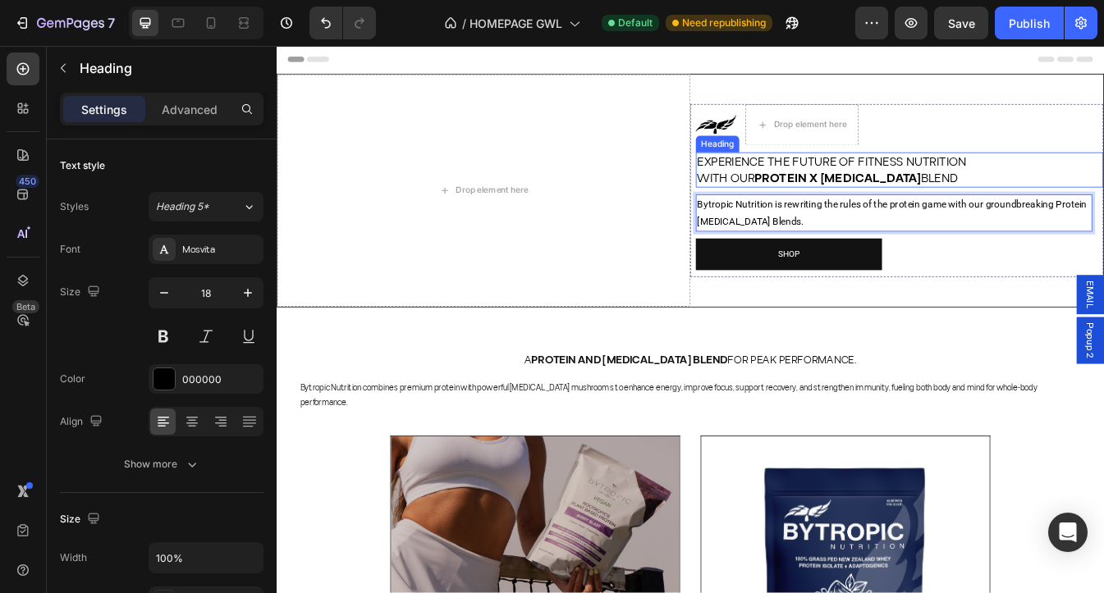
click at [802, 189] on span "Experience The Future Of Fitness Nutrition" at bounding box center [937, 184] width 320 height 21
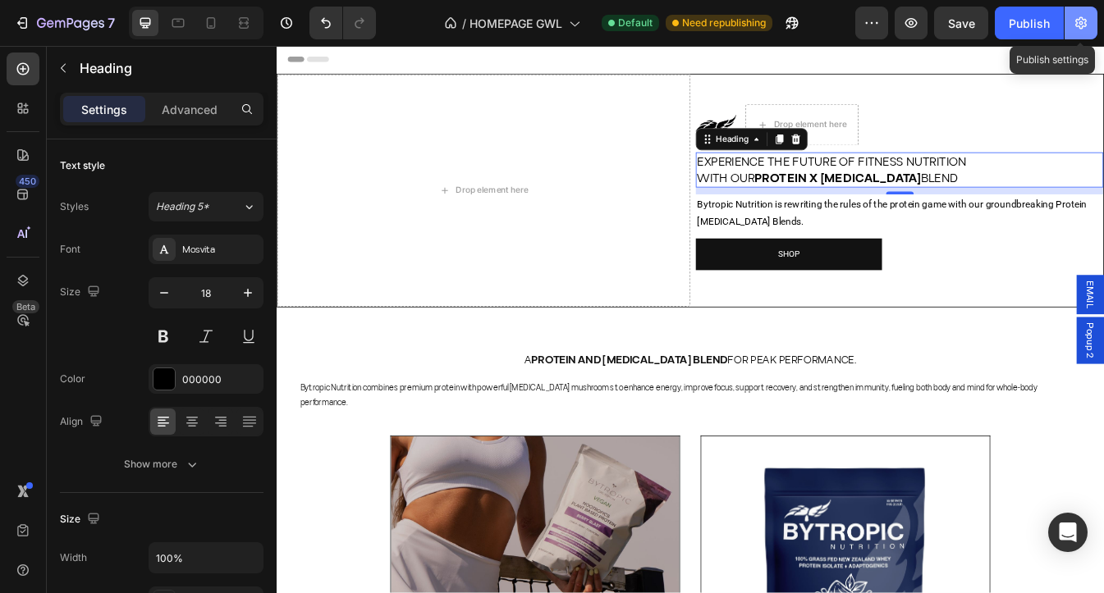
click at [1074, 24] on icon "button" at bounding box center [1081, 23] width 16 height 16
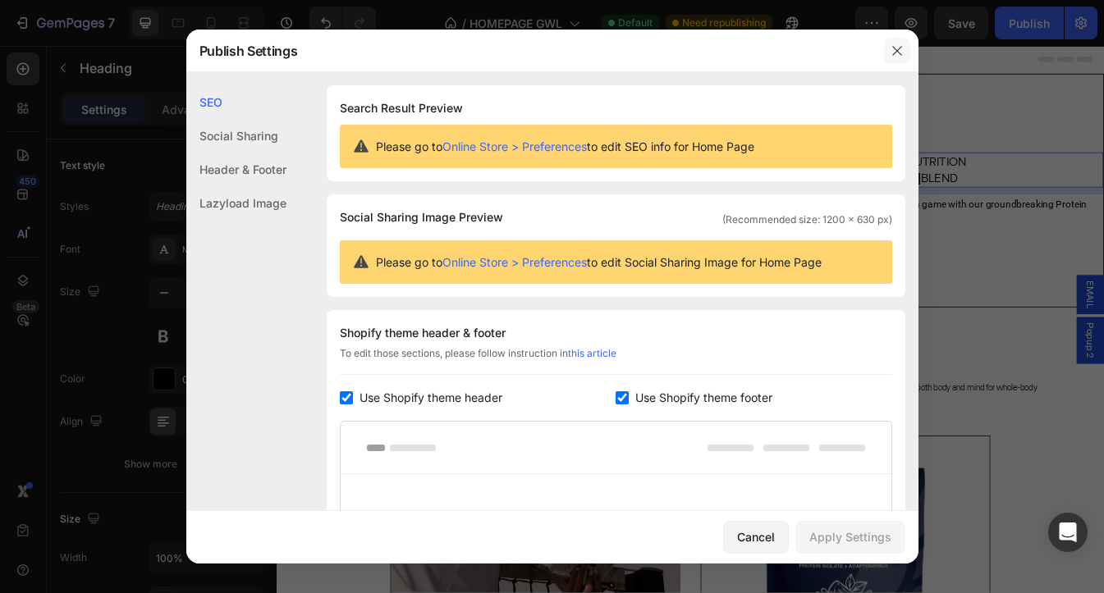
click at [897, 50] on icon "button" at bounding box center [896, 50] width 9 height 9
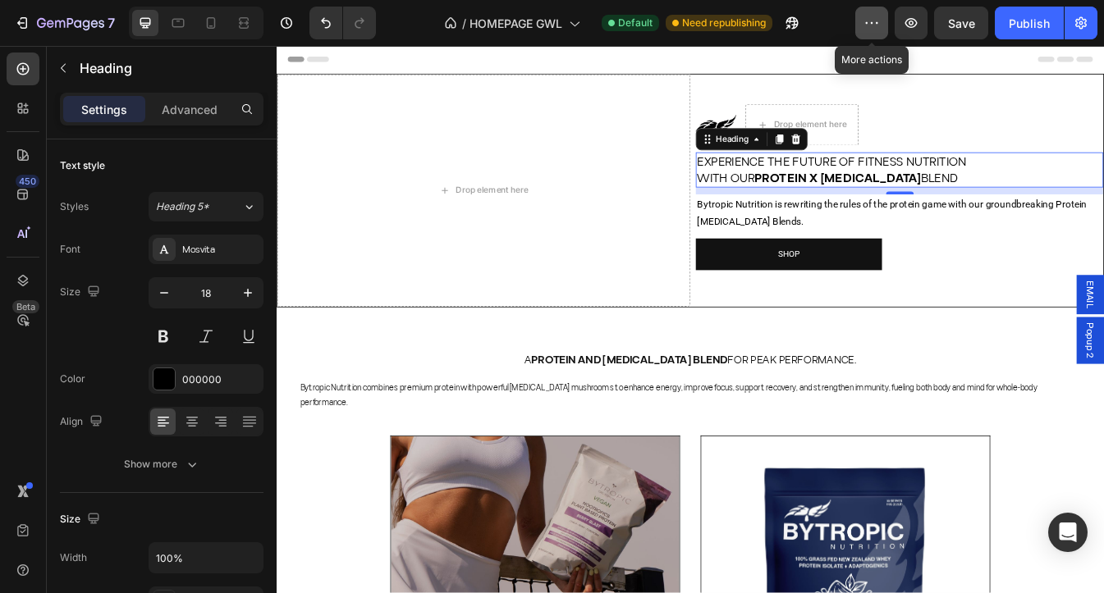
click at [859, 25] on button "button" at bounding box center [871, 23] width 33 height 33
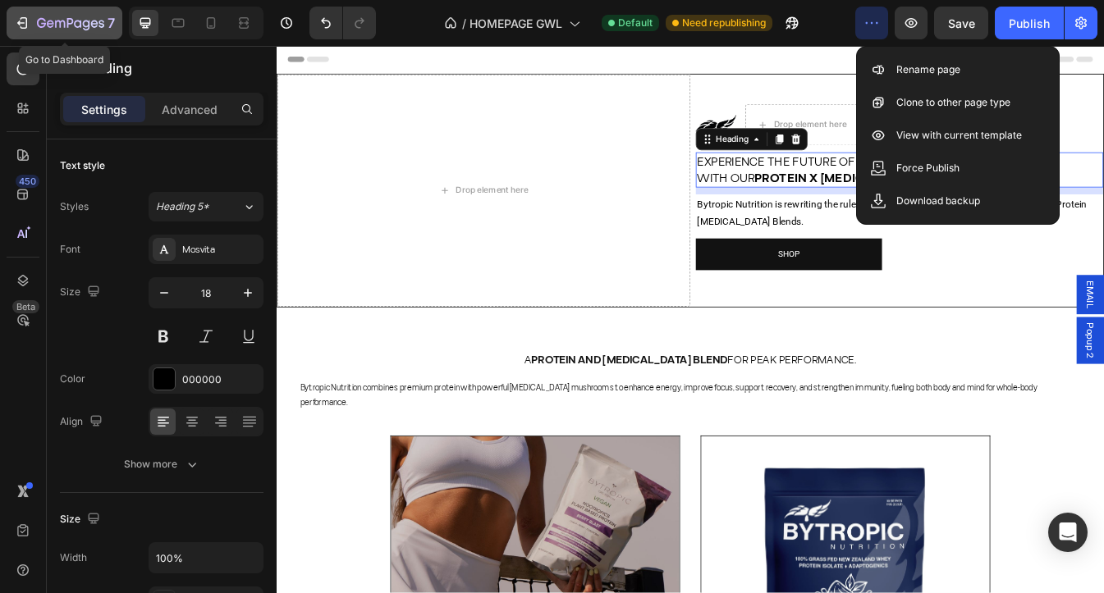
click at [34, 24] on div "7" at bounding box center [64, 23] width 101 height 20
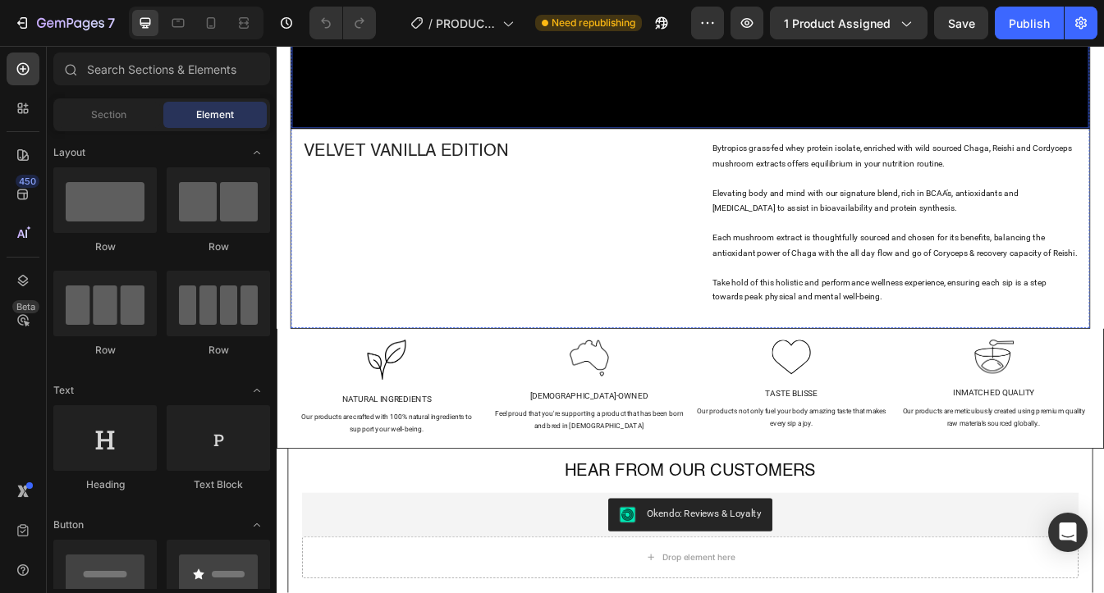
scroll to position [3036, 0]
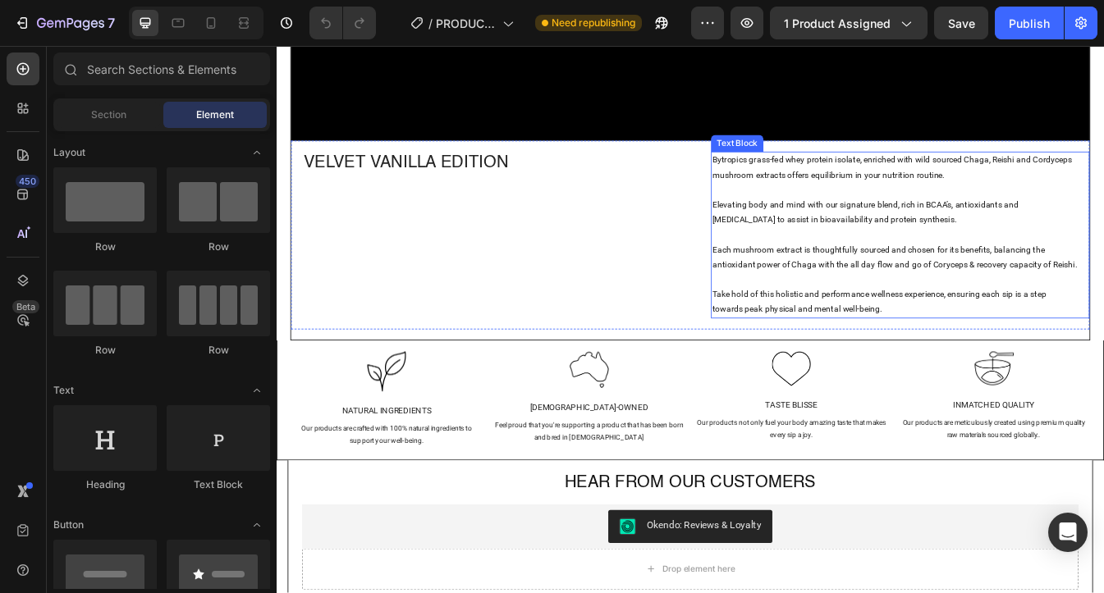
click at [956, 238] on p "Elevating body and mind with our signature blend, rich in BCAA’s, antioxidants …" at bounding box center [1012, 244] width 434 height 35
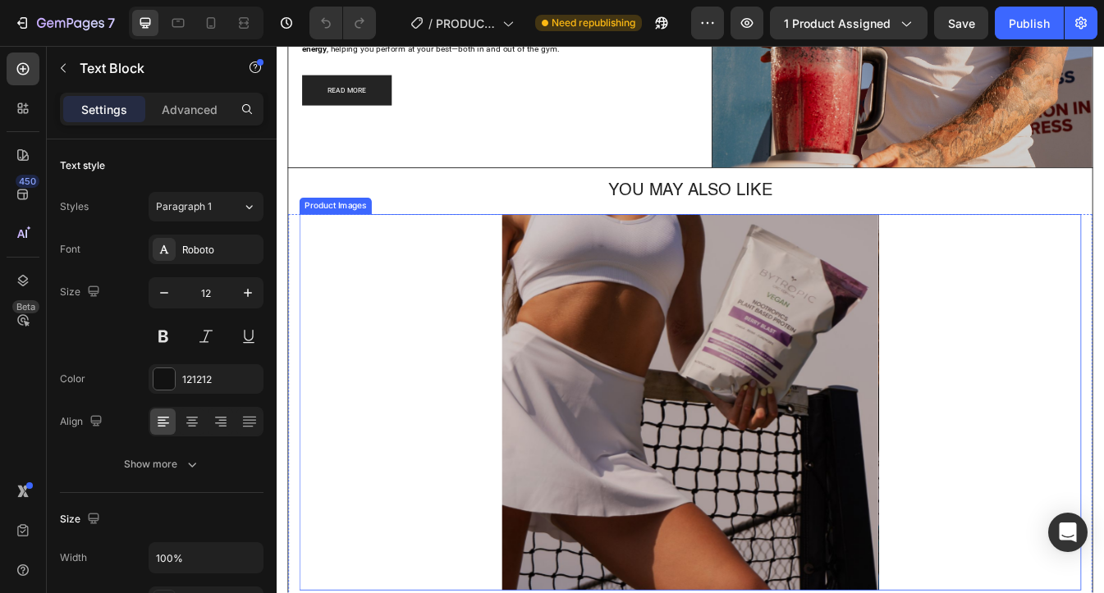
scroll to position [4218, 0]
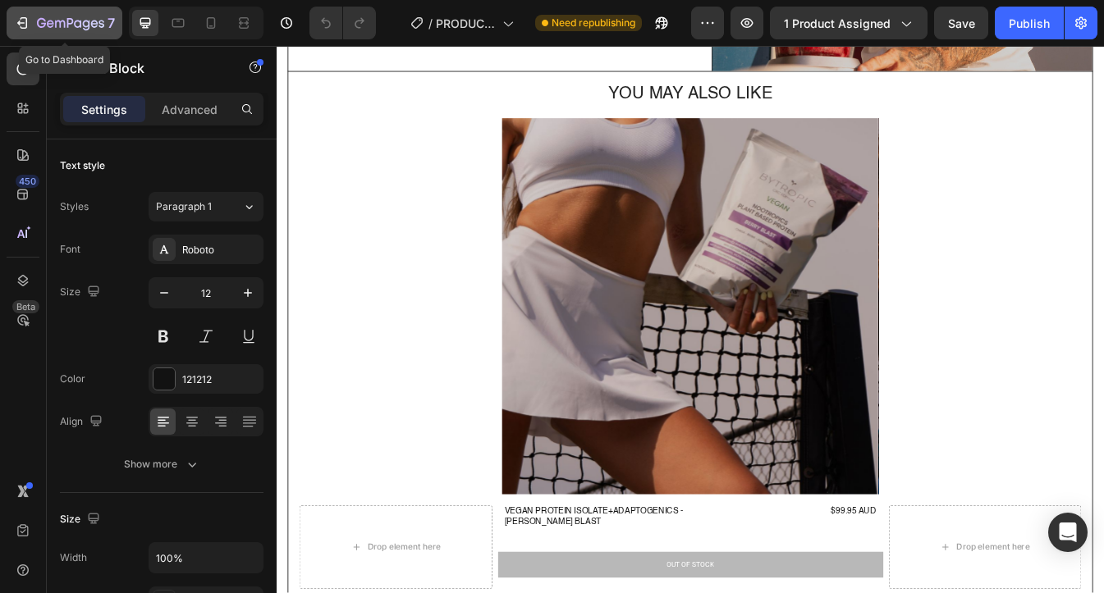
click at [29, 22] on icon "button" at bounding box center [22, 23] width 16 height 16
